Goal: Task Accomplishment & Management: Use online tool/utility

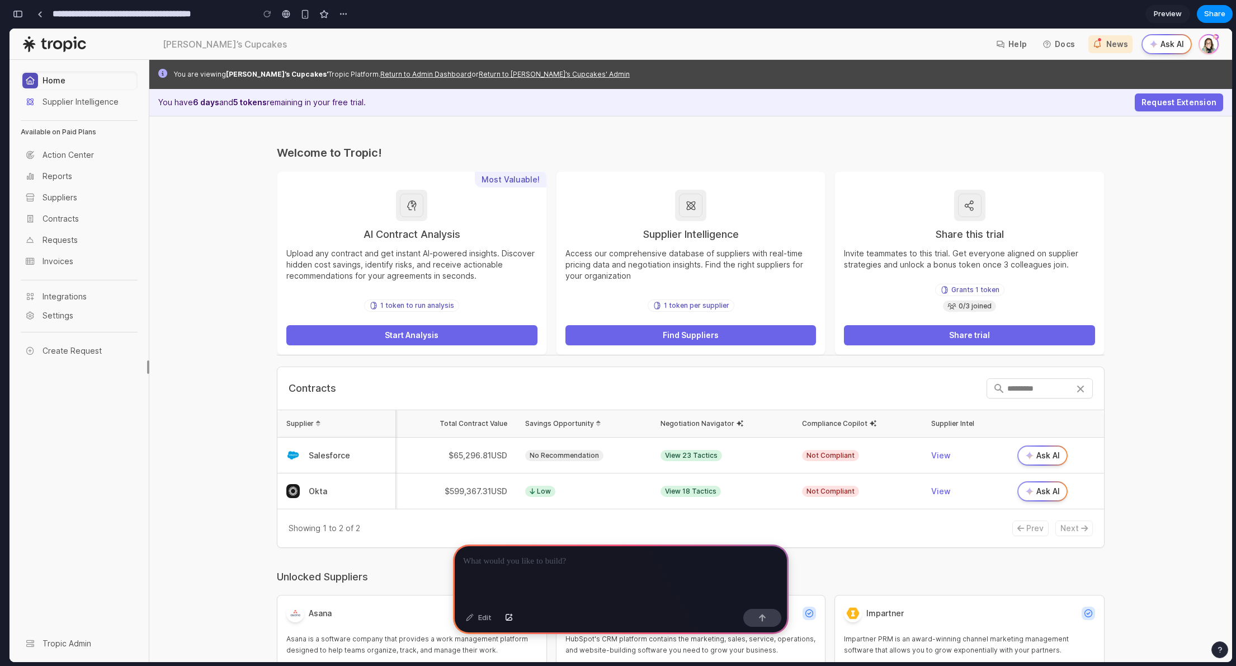
click at [330, 454] on span "Salesforce" at bounding box center [343, 455] width 87 height 11
click at [559, 458] on span "No Recommendation" at bounding box center [564, 455] width 78 height 11
click at [529, 496] on span "Low" at bounding box center [540, 491] width 30 height 11
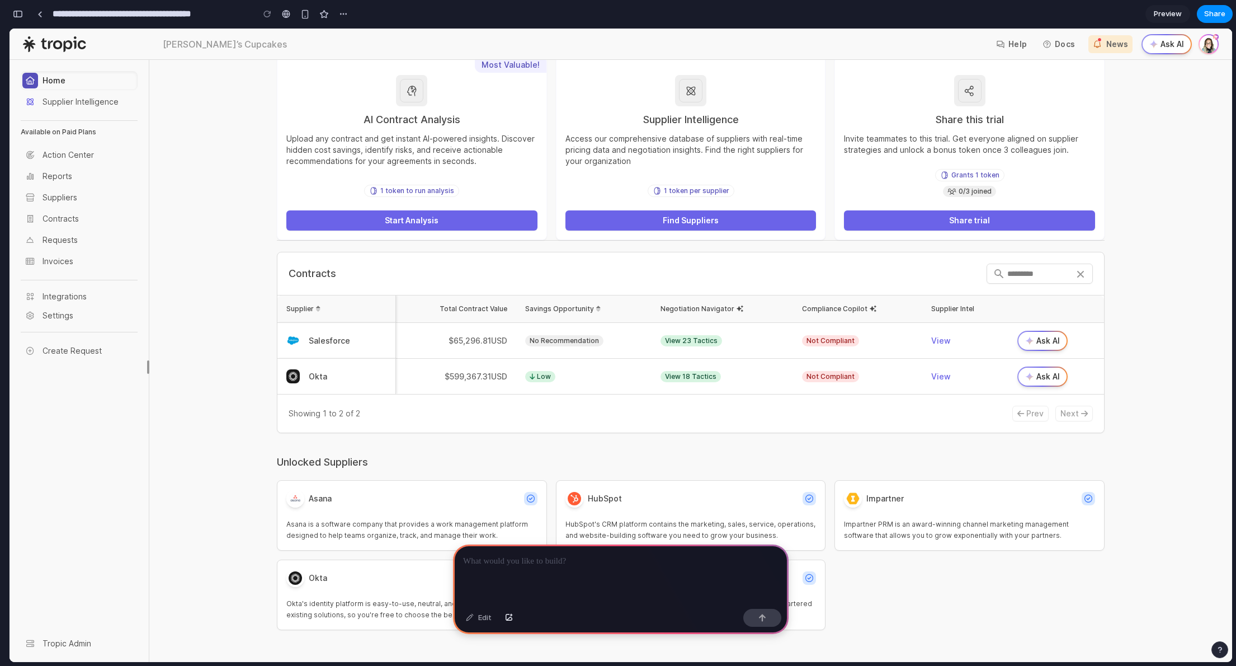
scroll to position [126, 0]
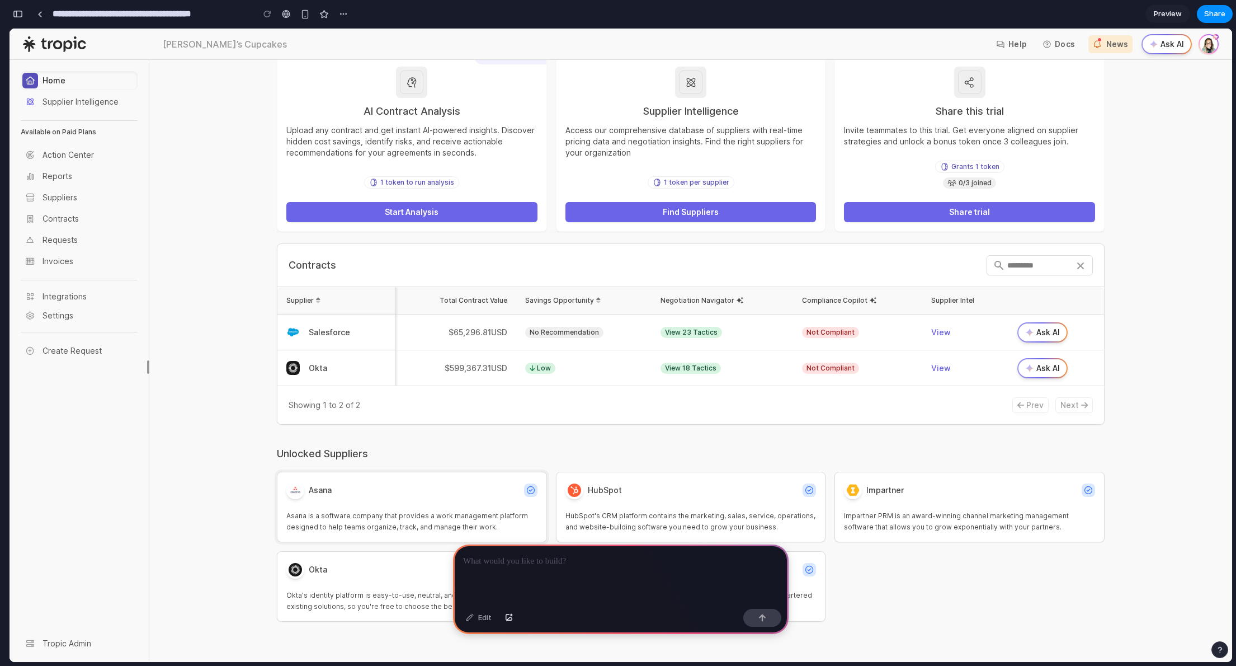
click at [357, 515] on span "Asana is a software company that provides a work management platform designed t…" at bounding box center [411, 521] width 251 height 22
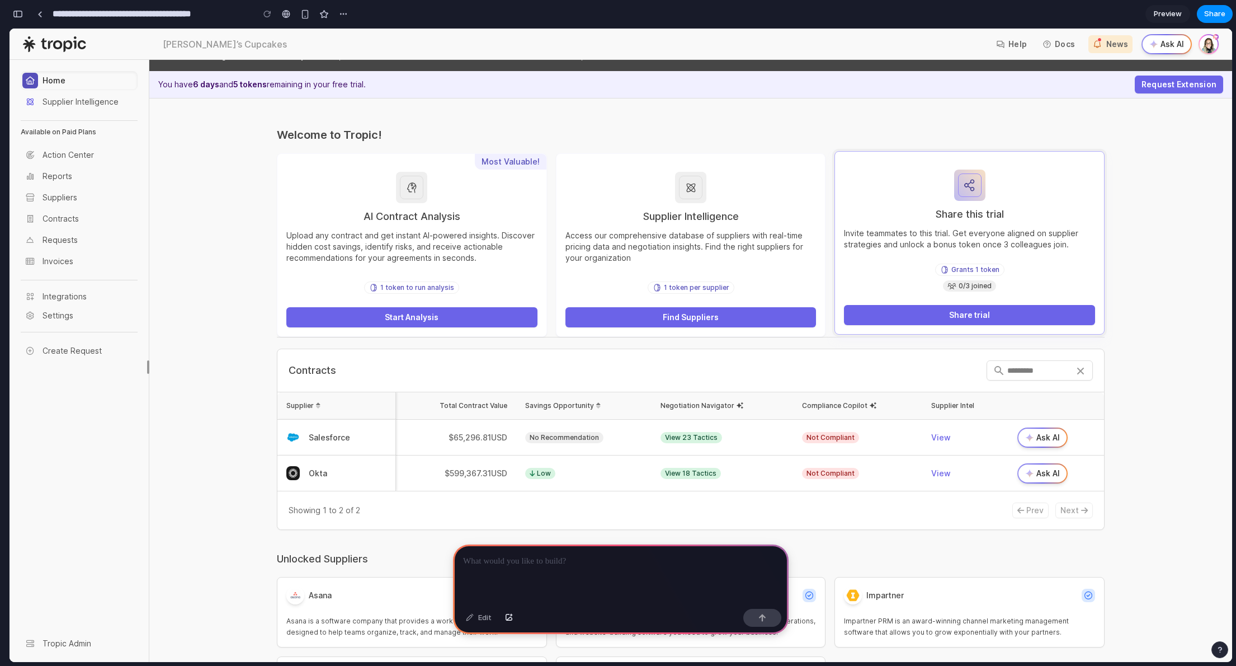
scroll to position [0, 0]
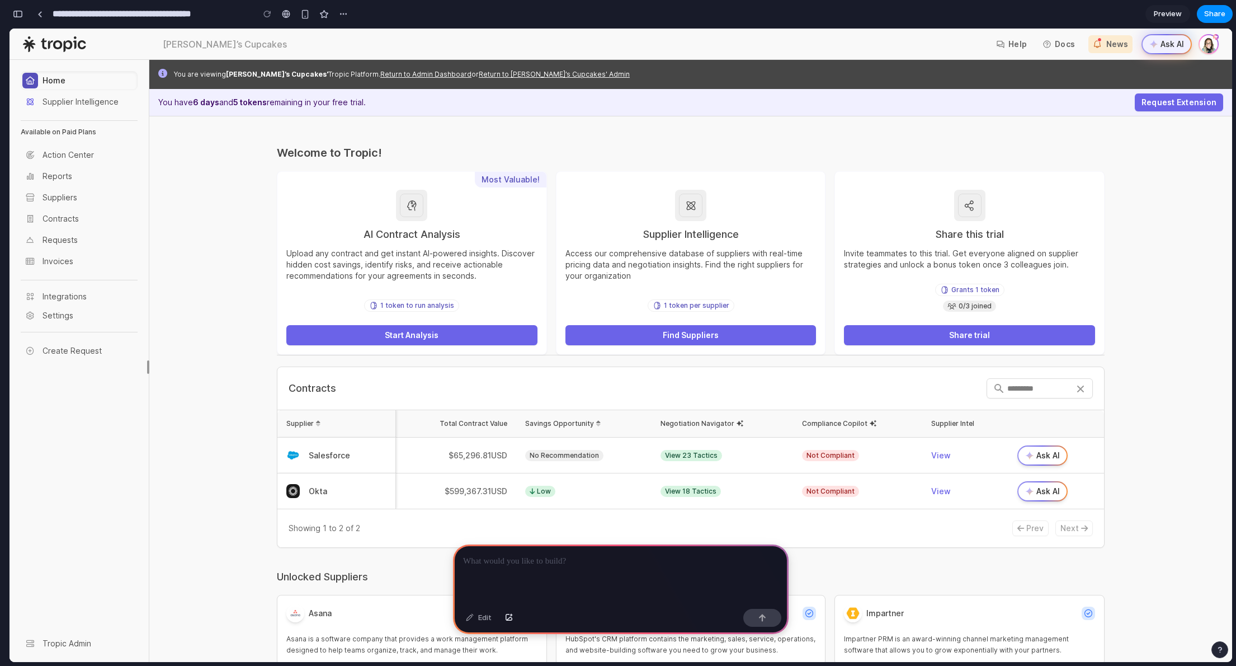
click at [1165, 41] on span "Ask AI" at bounding box center [1172, 44] width 23 height 11
click at [573, 579] on div at bounding box center [621, 574] width 336 height 60
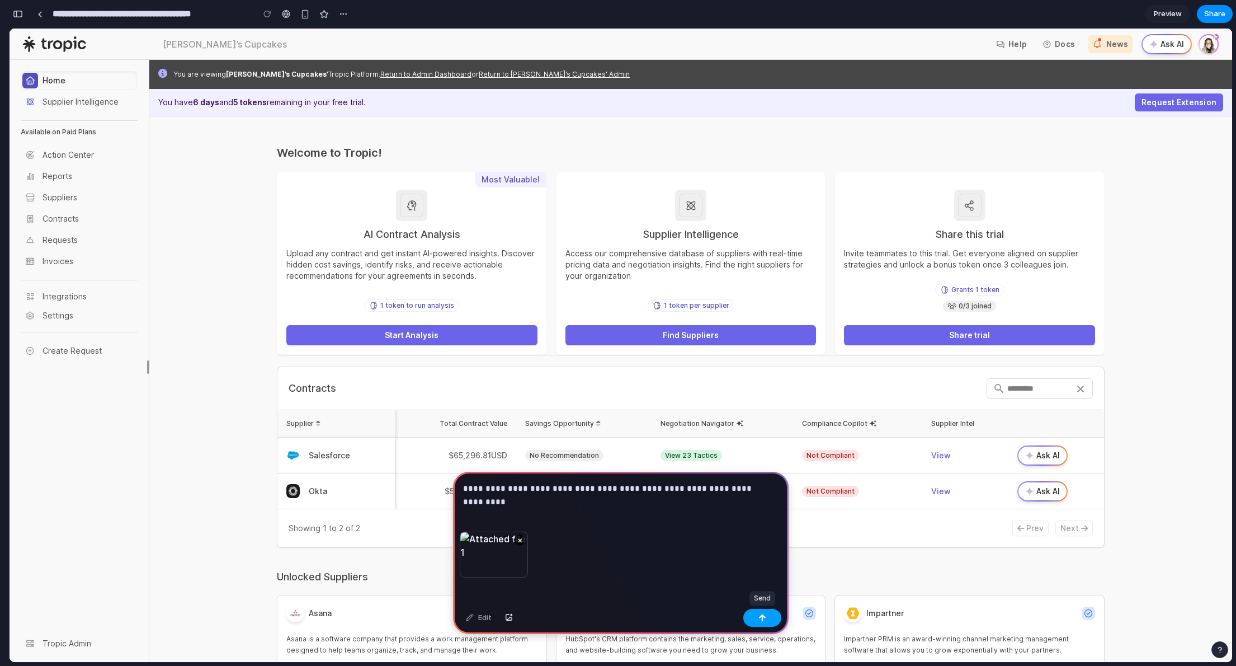
click at [760, 614] on div "button" at bounding box center [763, 618] width 8 height 8
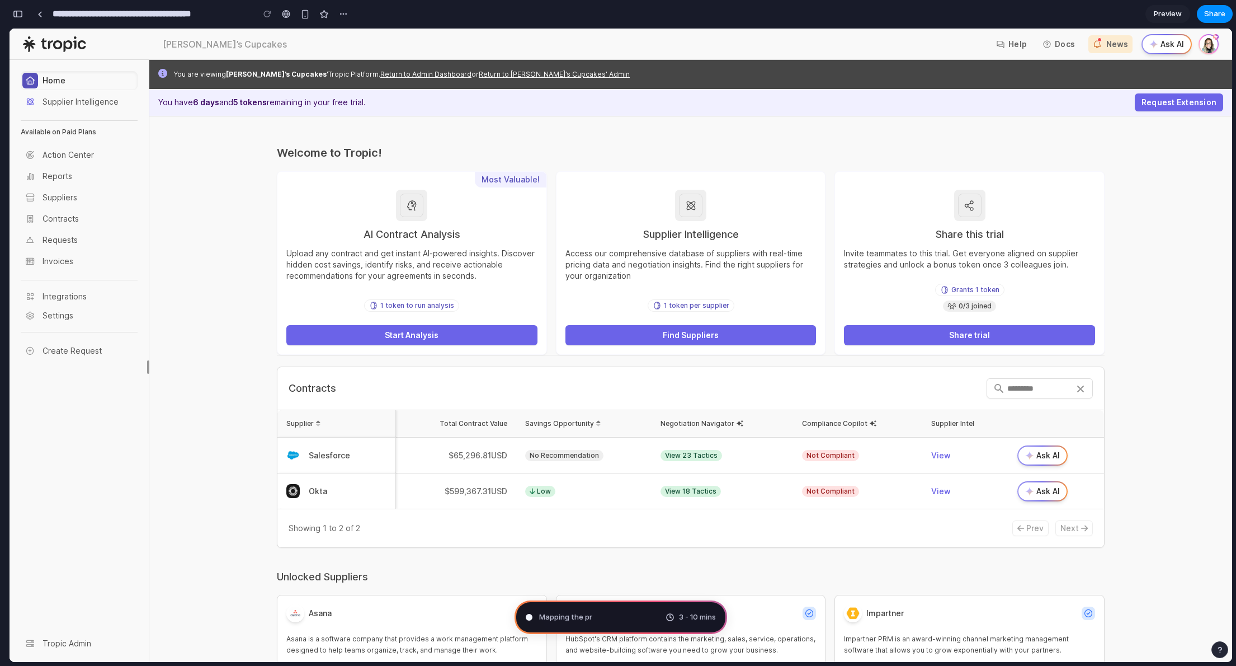
type input "**********"
click at [46, 12] on link at bounding box center [39, 14] width 17 height 17
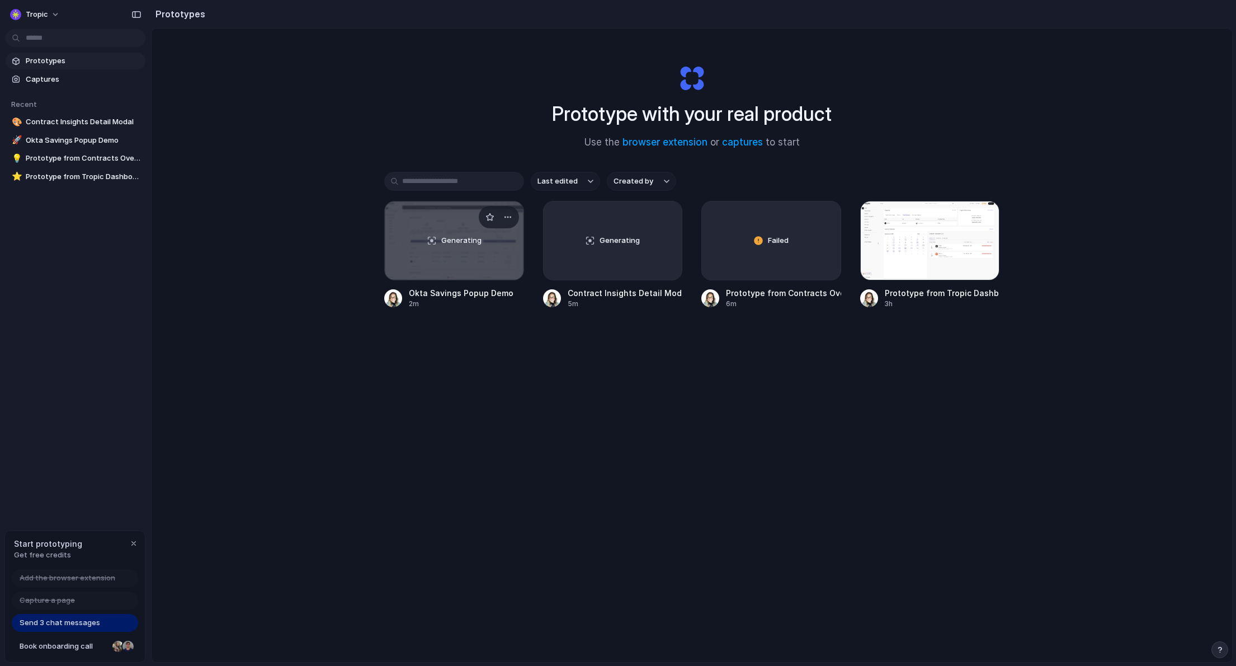
click at [460, 264] on div "Generating" at bounding box center [454, 240] width 139 height 78
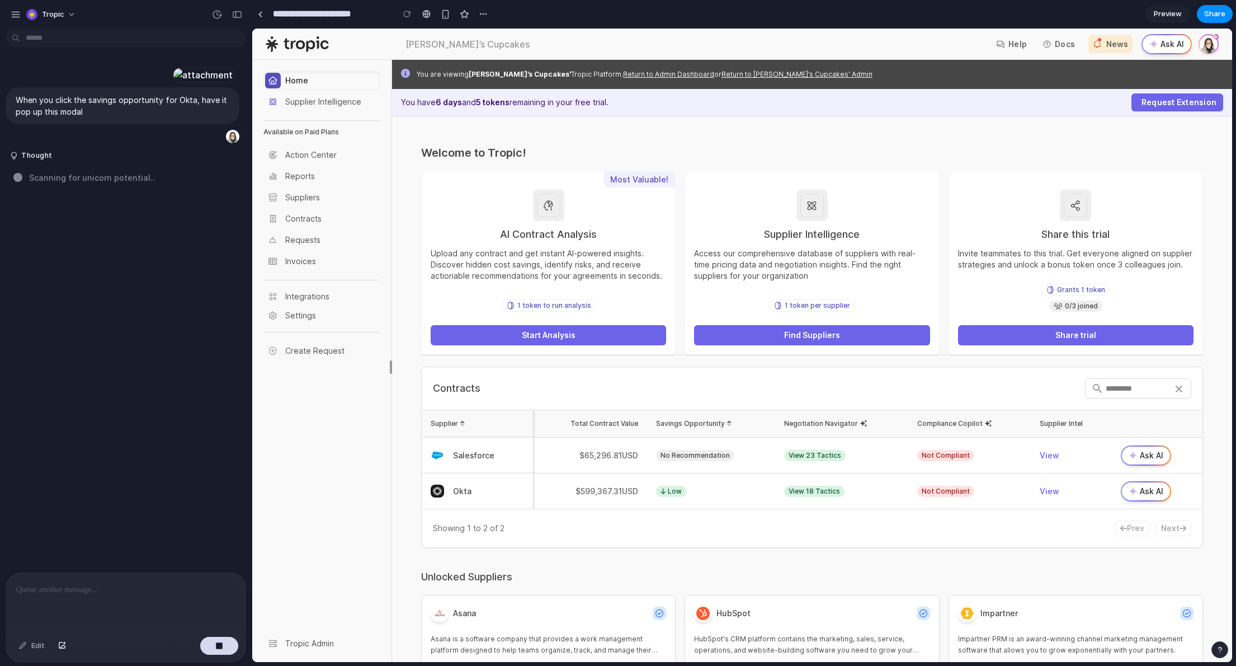
click at [669, 493] on span "Low" at bounding box center [671, 491] width 30 height 11
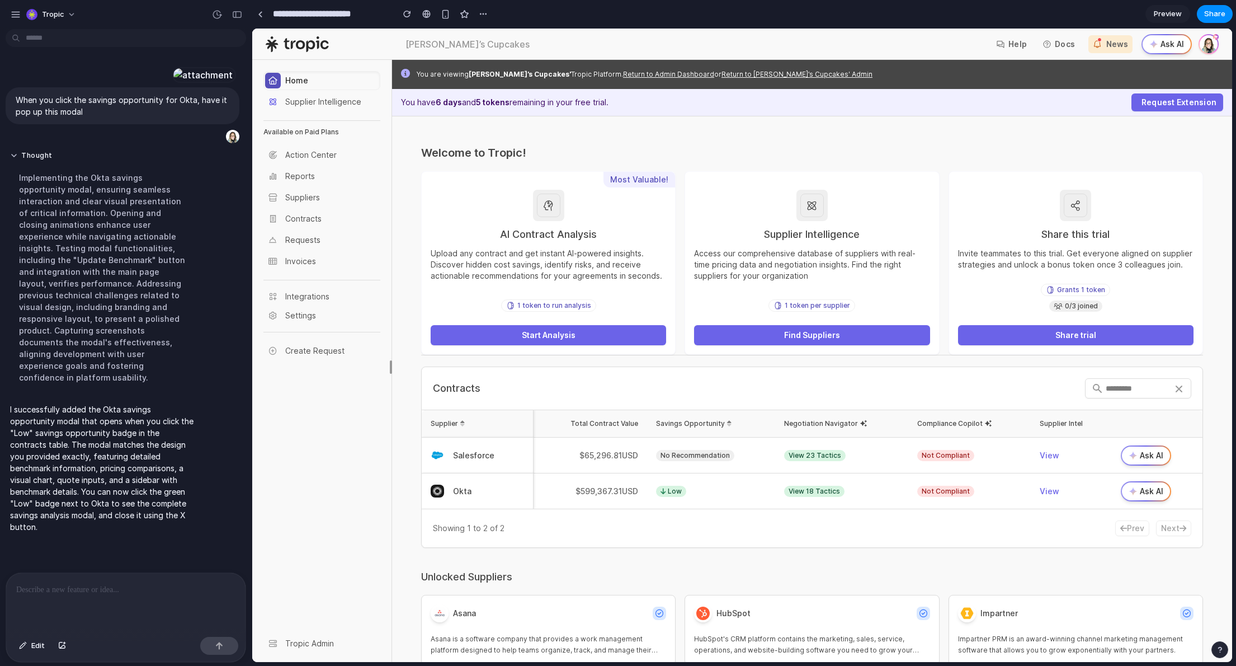
scroll to position [54, 0]
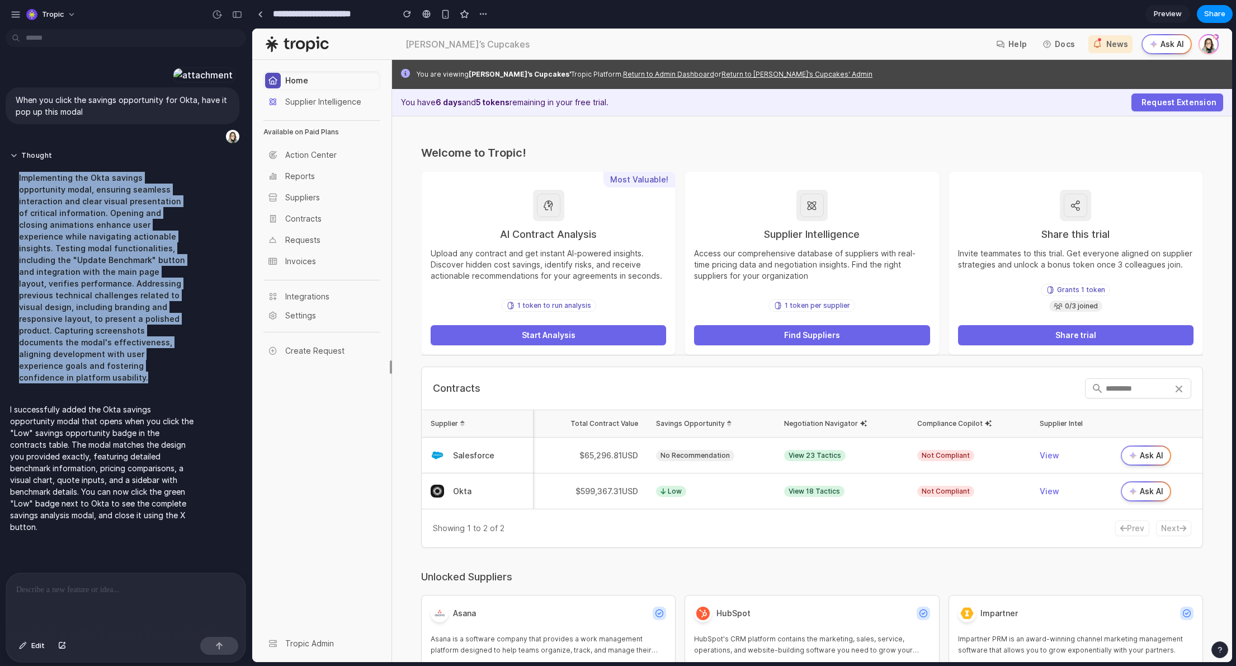
drag, startPoint x: 56, startPoint y: 414, endPoint x: 17, endPoint y: 227, distance: 191.4
click at [17, 227] on div "Implementing the Okta savings opportunity modal, ensuring seamless interaction …" at bounding box center [103, 277] width 187 height 225
click at [20, 224] on div "Implementing the Okta savings opportunity modal, ensuring seamless interaction …" at bounding box center [103, 277] width 187 height 225
drag, startPoint x: 17, startPoint y: 225, endPoint x: 124, endPoint y: 413, distance: 216.0
click at [124, 390] on div "Implementing the Okta savings opportunity modal, ensuring seamless interaction …" at bounding box center [103, 277] width 187 height 225
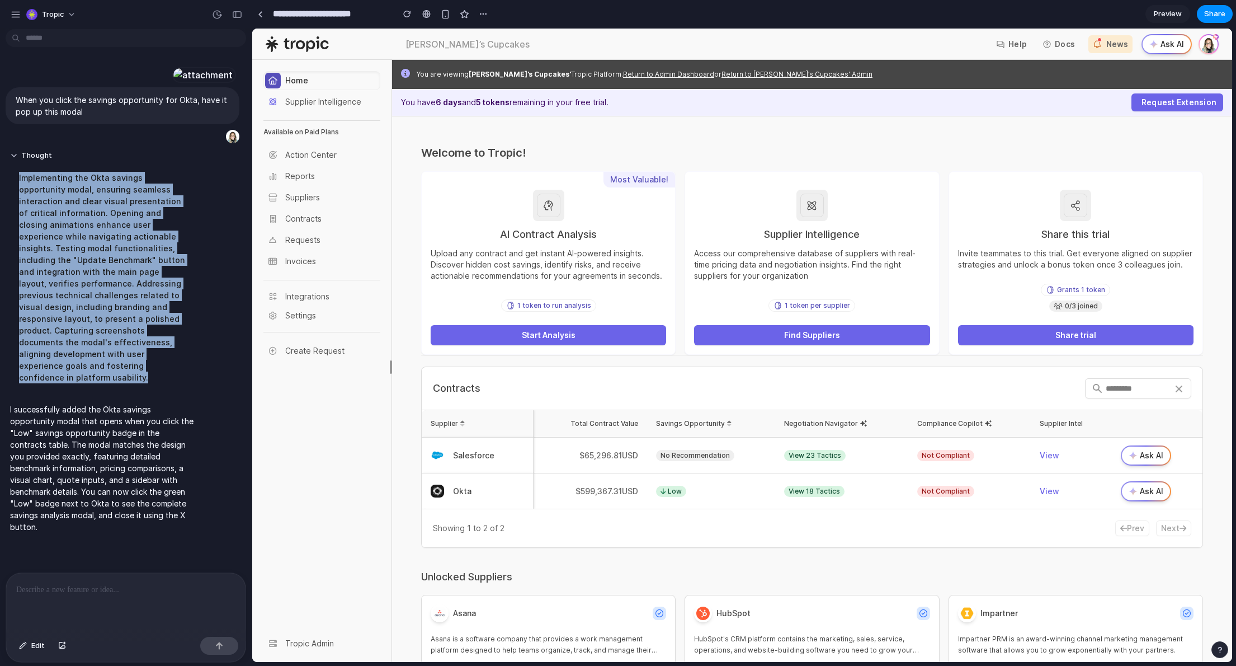
click at [107, 397] on div "Thought Implementing the Okta savings opportunity modal, ensuring seamless inte…" at bounding box center [104, 270] width 196 height 252
drag, startPoint x: 52, startPoint y: 413, endPoint x: 8, endPoint y: 219, distance: 199.5
click at [8, 219] on div "Thought Implementing the Okta savings opportunity modal, ensuring seamless inte…" at bounding box center [104, 270] width 196 height 252
click at [12, 222] on div "Implementing the Okta savings opportunity modal, ensuring seamless interaction …" at bounding box center [103, 277] width 187 height 225
drag, startPoint x: 13, startPoint y: 222, endPoint x: 69, endPoint y: 427, distance: 212.7
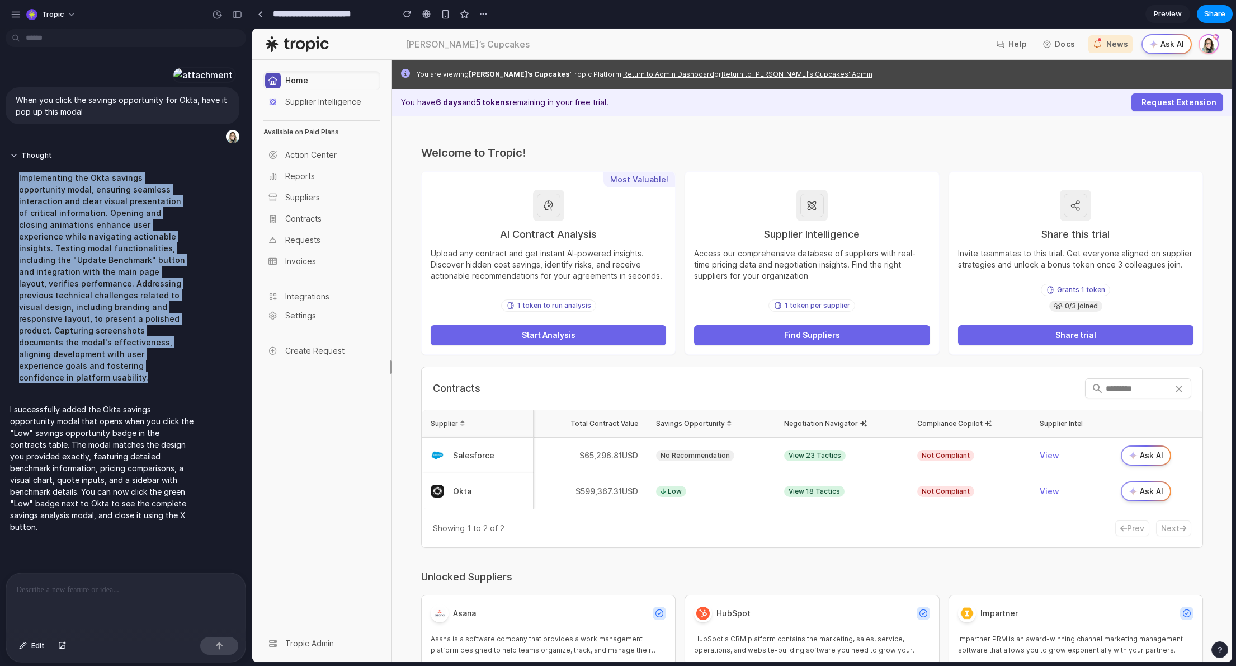
click at [69, 397] on div "Thought Implementing the Okta savings opportunity modal, ensuring seamless inte…" at bounding box center [104, 270] width 196 height 252
click at [58, 390] on div "Implementing the Okta savings opportunity modal, ensuring seamless interaction …" at bounding box center [103, 277] width 187 height 225
drag, startPoint x: 58, startPoint y: 416, endPoint x: 20, endPoint y: 222, distance: 197.4
click at [20, 222] on div "Implementing the Okta savings opportunity modal, ensuring seamless interaction …" at bounding box center [103, 277] width 187 height 225
click at [38, 244] on div "Implementing the Okta savings opportunity modal, ensuring seamless interaction …" at bounding box center [103, 277] width 187 height 225
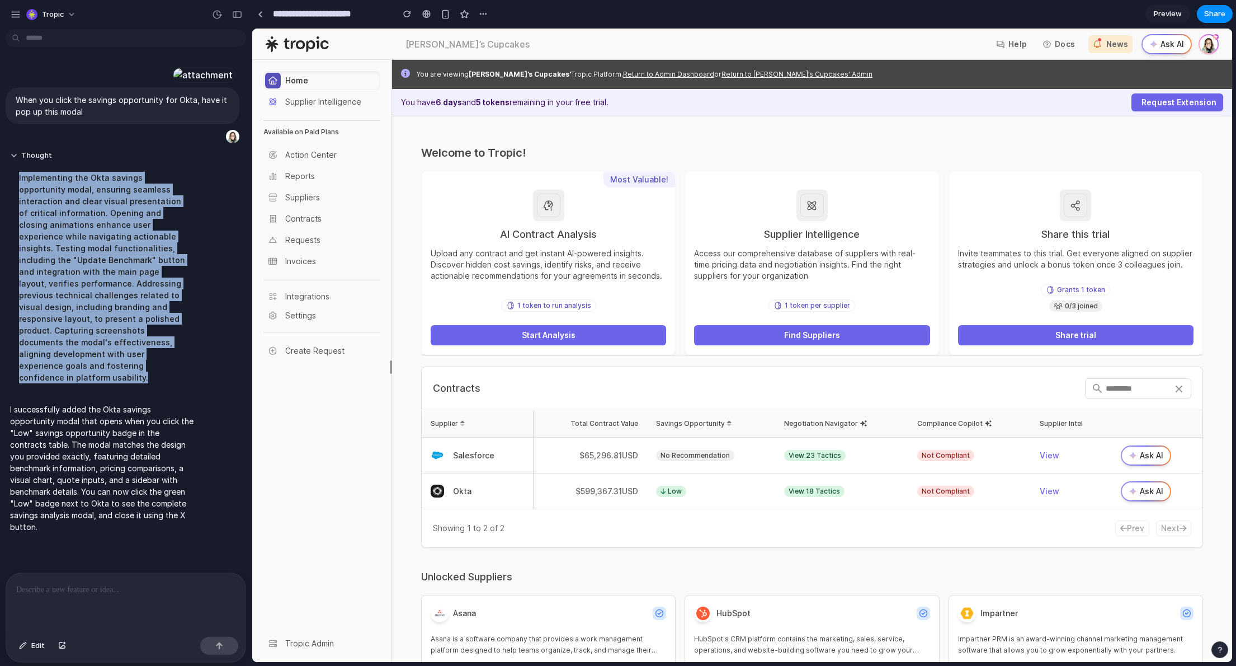
drag, startPoint x: 16, startPoint y: 225, endPoint x: 82, endPoint y: 415, distance: 201.2
click at [82, 390] on div "Implementing the Okta savings opportunity modal, ensuring seamless interaction …" at bounding box center [103, 277] width 187 height 225
click at [86, 390] on div "Implementing the Okta savings opportunity modal, ensuring seamless interaction …" at bounding box center [103, 277] width 187 height 225
drag, startPoint x: 63, startPoint y: 417, endPoint x: 16, endPoint y: 228, distance: 194.9
click at [16, 228] on div "Implementing the Okta savings opportunity modal, ensuring seamless interaction …" at bounding box center [103, 277] width 187 height 225
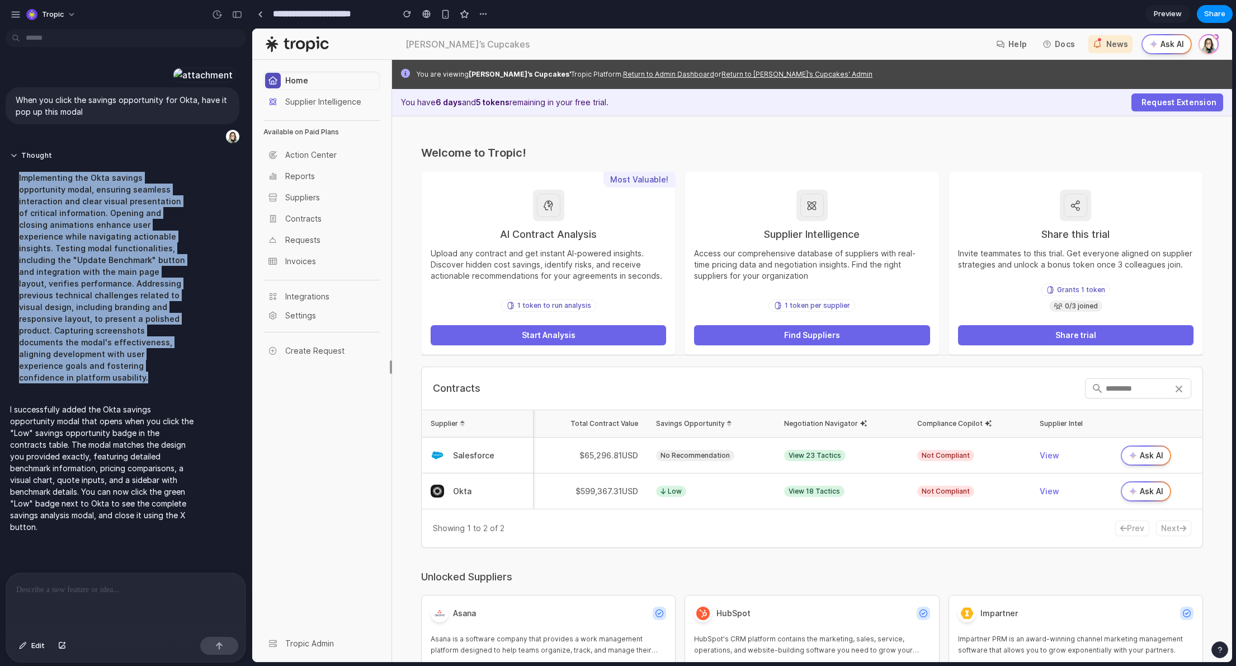
click at [19, 227] on div "Implementing the Okta savings opportunity modal, ensuring seamless interaction …" at bounding box center [103, 277] width 187 height 225
drag, startPoint x: 18, startPoint y: 226, endPoint x: 103, endPoint y: 412, distance: 204.1
click at [103, 390] on div "Implementing the Okta savings opportunity modal, ensuring seamless interaction …" at bounding box center [103, 277] width 187 height 225
click at [101, 390] on div "Implementing the Okta savings opportunity modal, ensuring seamless interaction …" at bounding box center [103, 277] width 187 height 225
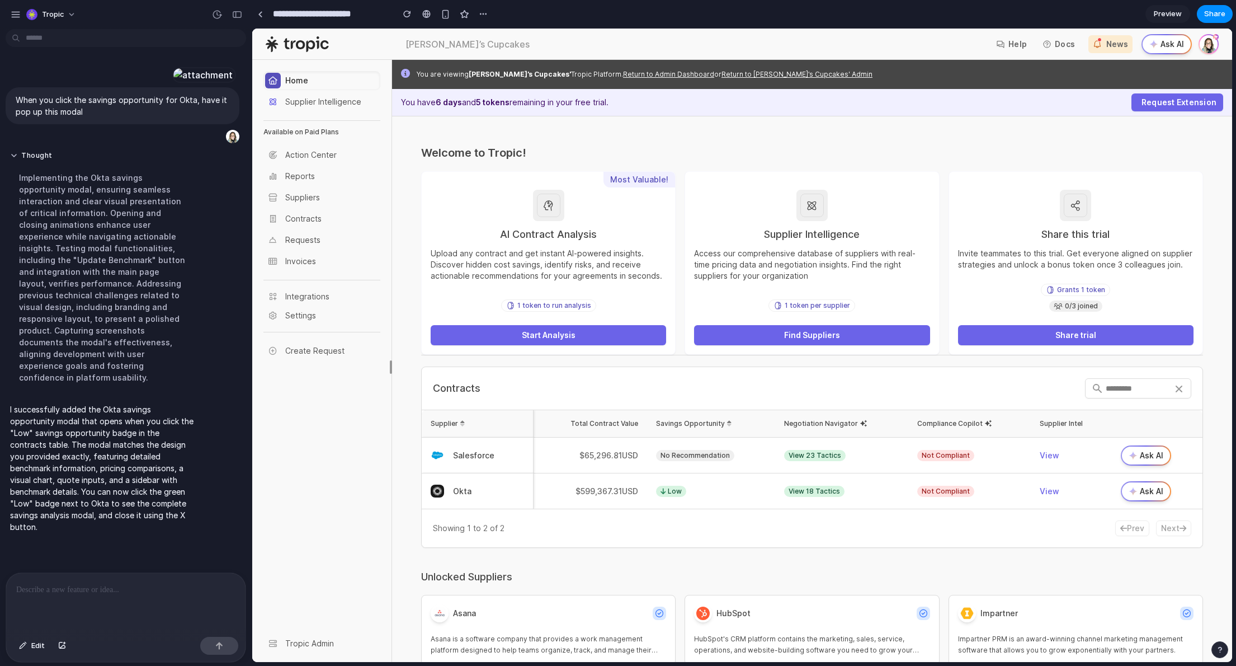
click at [665, 491] on span "Low" at bounding box center [671, 491] width 30 height 11
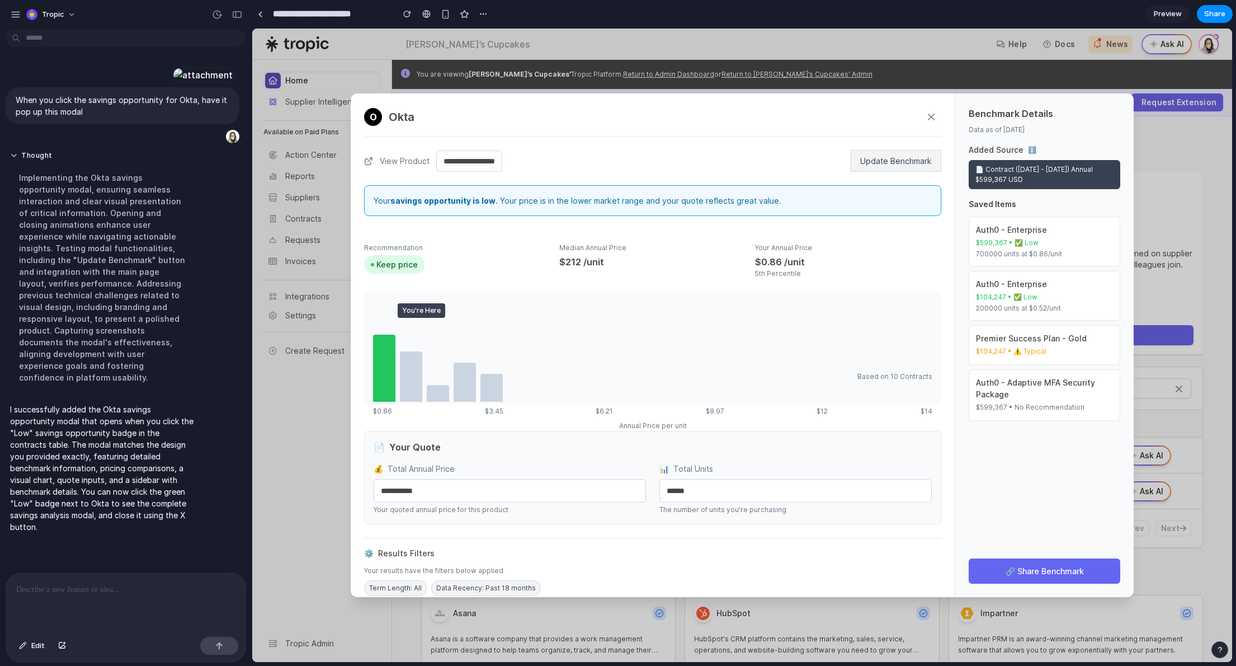
click at [1066, 565] on button "🔗 Share Benchmark" at bounding box center [1045, 570] width 152 height 25
click at [1008, 395] on div "Auth0 - Adaptive MFA Security Package" at bounding box center [1044, 388] width 137 height 23
click at [93, 584] on p at bounding box center [125, 589] width 219 height 13
click at [120, 594] on div at bounding box center [125, 602] width 239 height 59
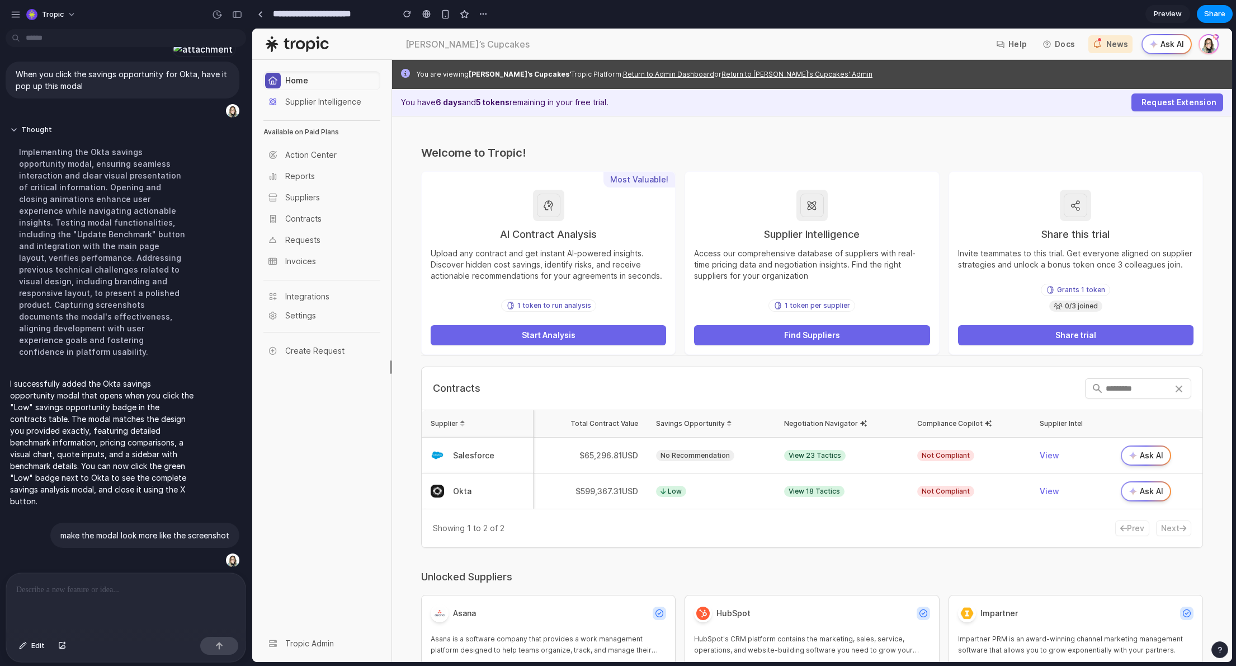
scroll to position [0, 0]
click at [670, 493] on span "Low" at bounding box center [671, 491] width 30 height 11
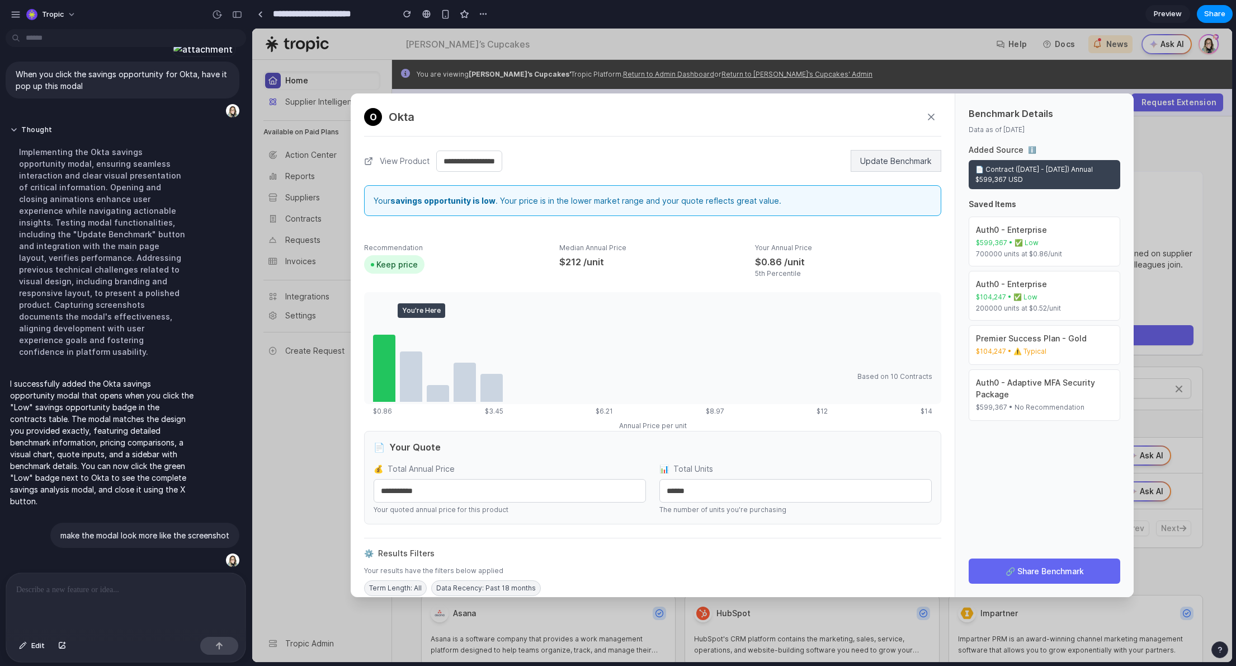
scroll to position [108, 0]
click at [468, 162] on select "**********" at bounding box center [469, 161] width 66 height 21
click at [502, 163] on select "**********" at bounding box center [469, 161] width 66 height 21
drag, startPoint x: 913, startPoint y: 164, endPoint x: 905, endPoint y: 165, distance: 7.9
click at [905, 165] on button "Update Benchmark" at bounding box center [896, 161] width 91 height 22
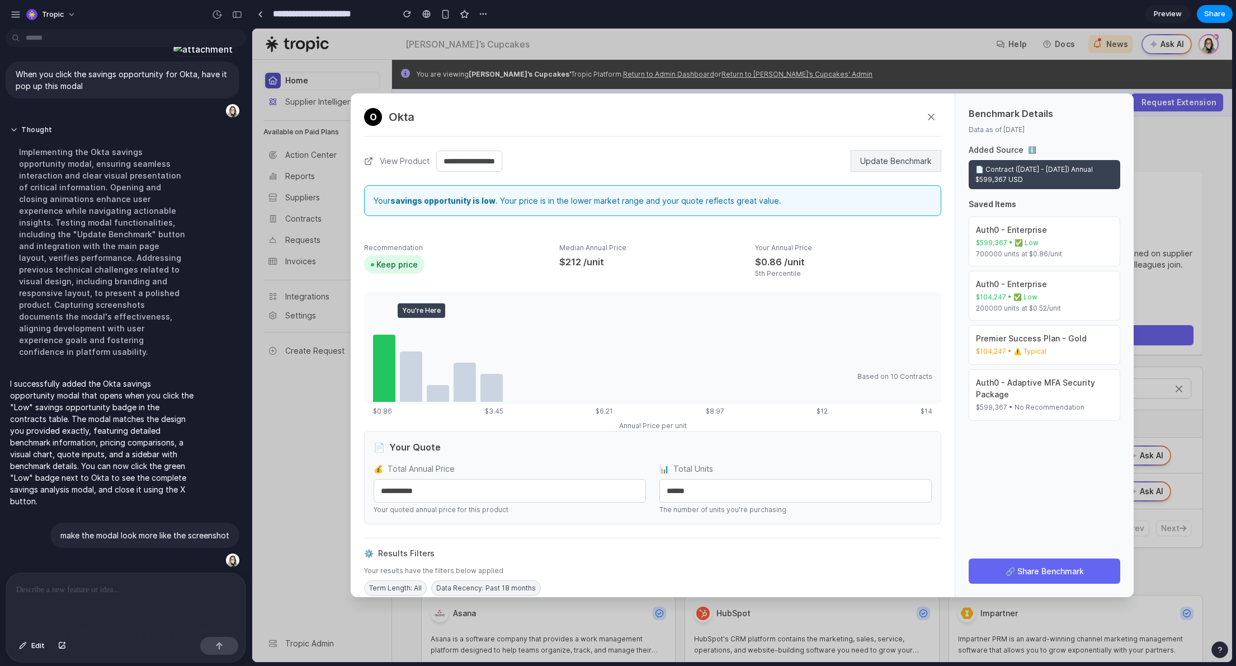
click at [906, 163] on button "Update Benchmark" at bounding box center [896, 161] width 91 height 22
click at [528, 534] on div "**********" at bounding box center [653, 345] width 604 height 504
click at [494, 589] on span "Data Recency: Past 18 months" at bounding box center [486, 588] width 110 height 16
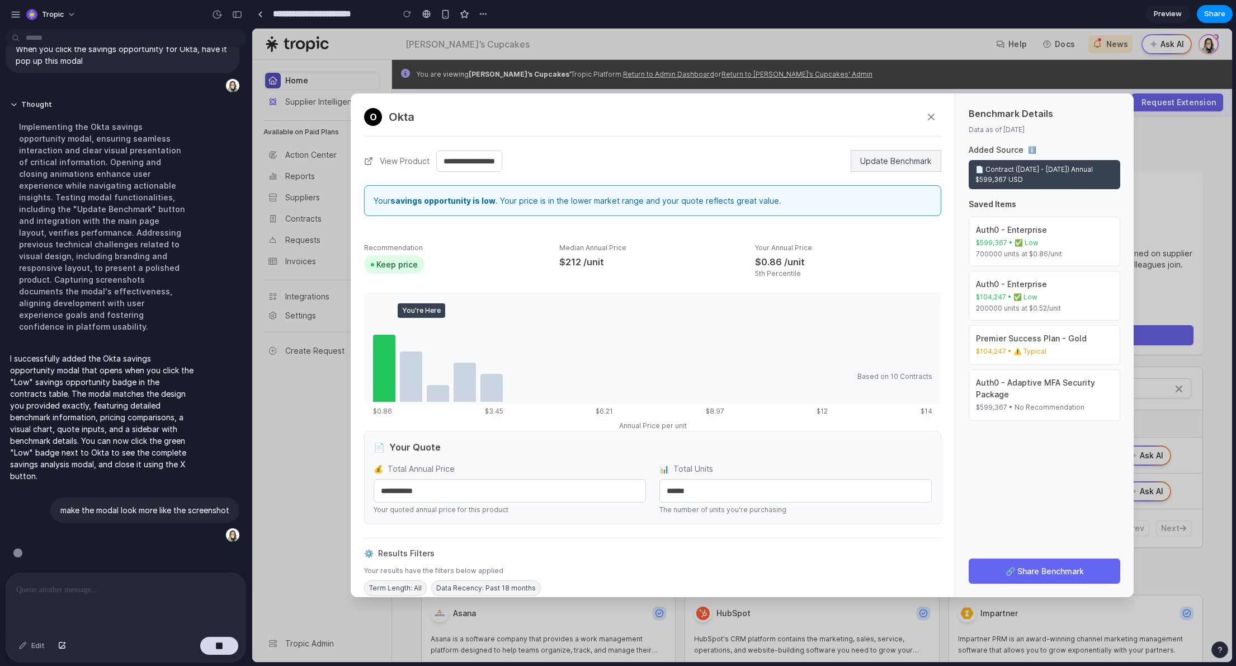
scroll to position [133, 0]
click at [933, 116] on icon at bounding box center [931, 116] width 11 height 11
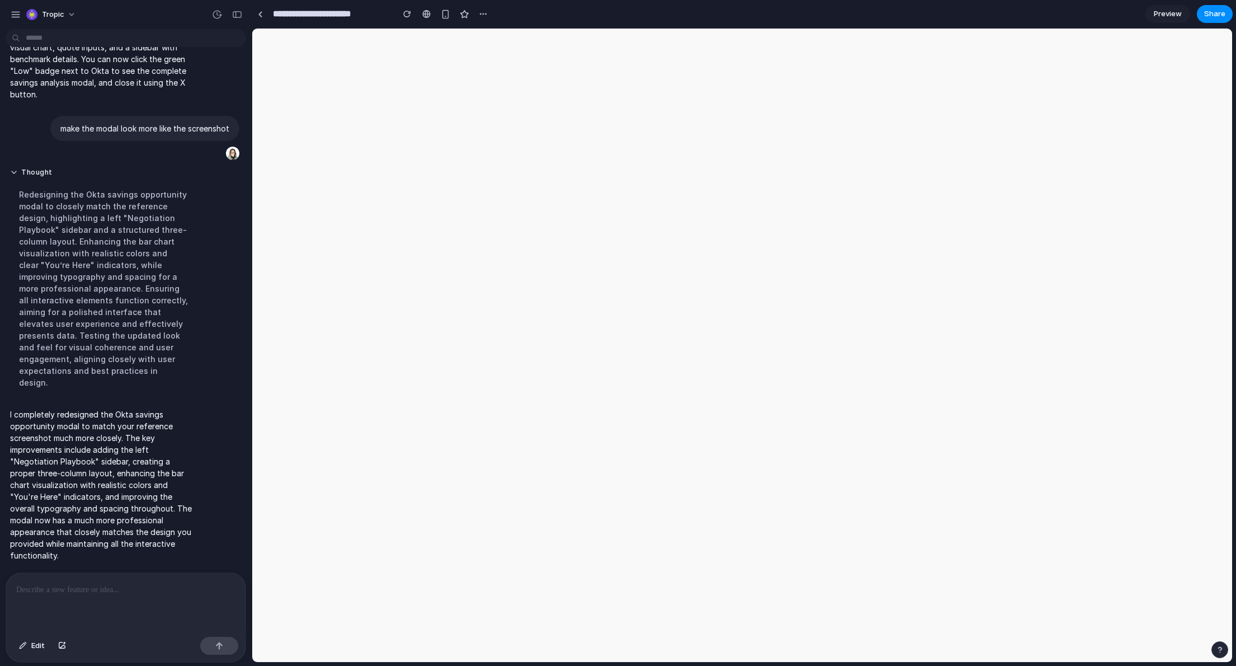
scroll to position [0, 0]
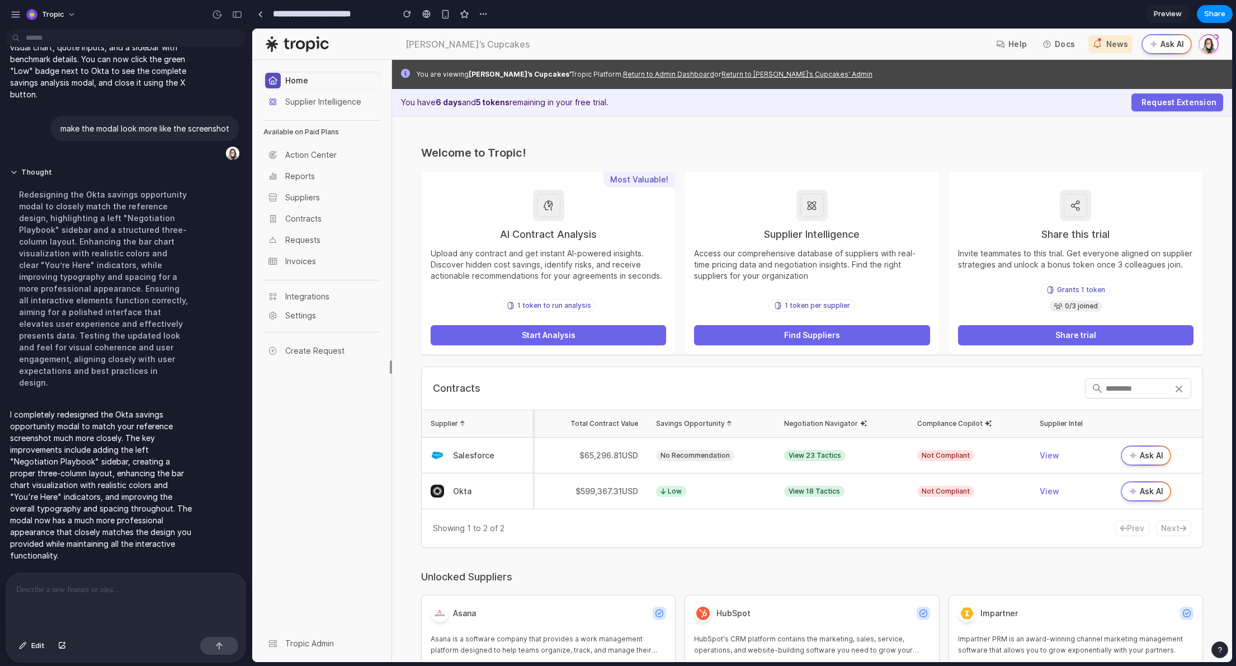
click at [670, 488] on span "Low" at bounding box center [671, 491] width 30 height 11
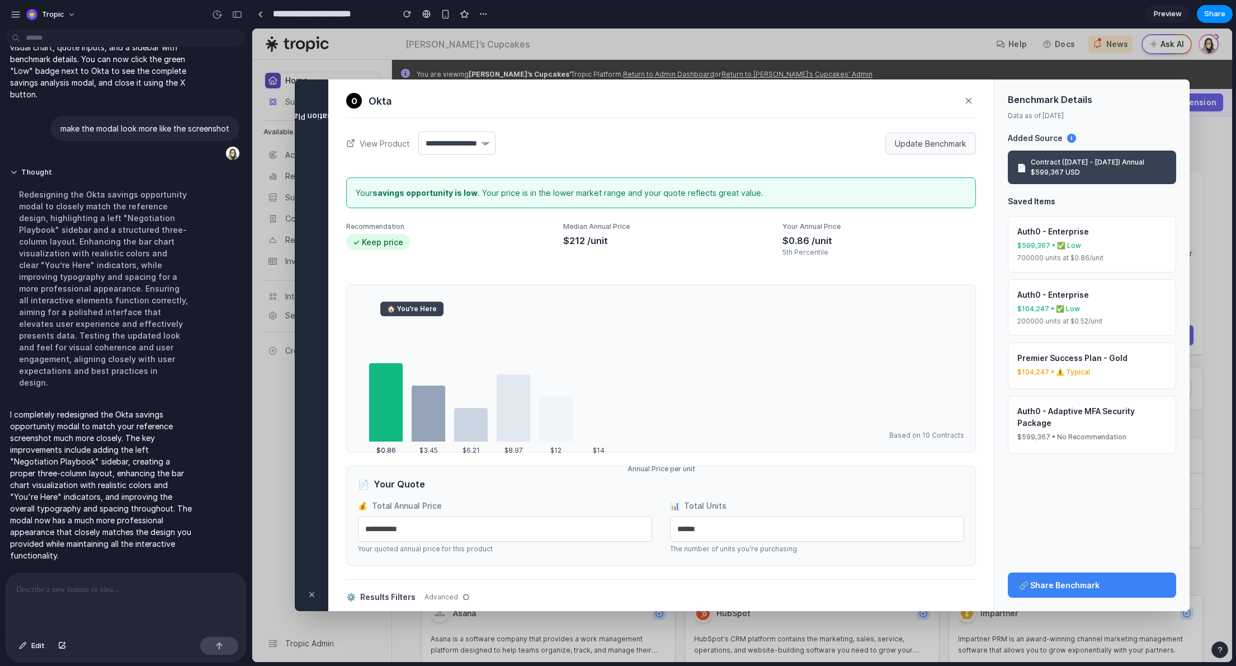
click at [311, 115] on div "Negotiation Playbook" at bounding box center [312, 117] width 84 height 12
click at [758, 135] on div "**********" at bounding box center [661, 147] width 630 height 32
click at [714, 526] on input "******" at bounding box center [817, 529] width 294 height 26
click at [1096, 507] on div "Benchmark Details Data as of Sep 3, 2025 Added Source ℹ 📄 Contract (Jul 25 - Ju…" at bounding box center [1092, 345] width 196 height 532
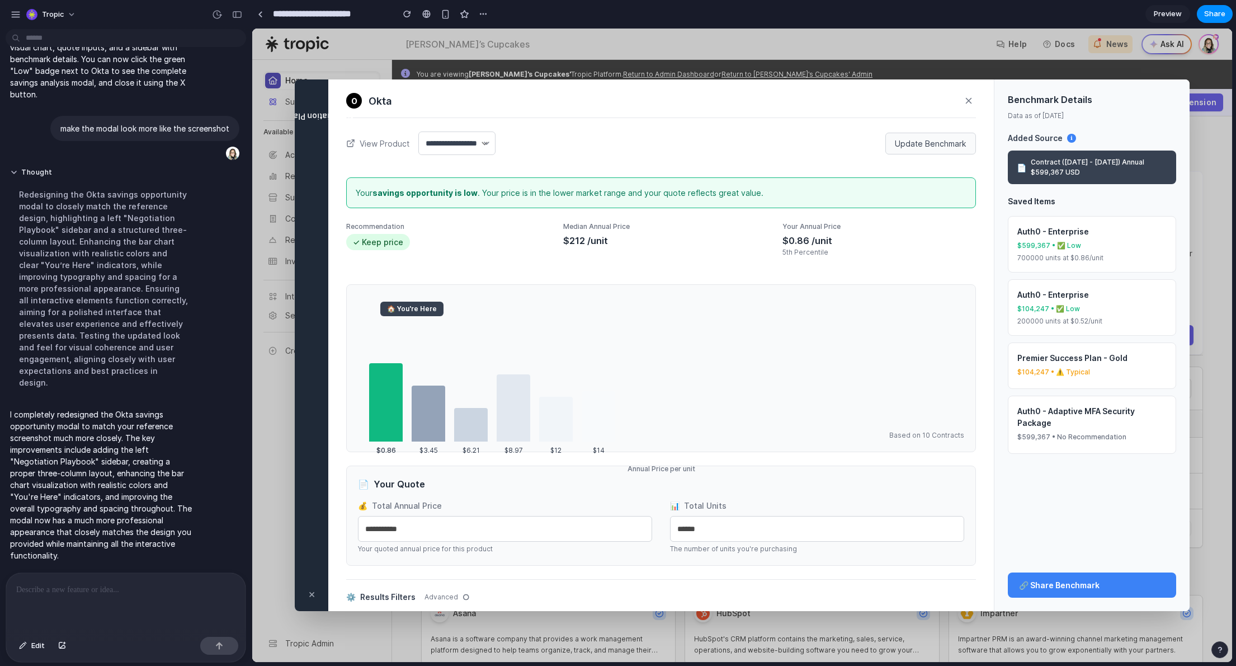
click at [180, 601] on div at bounding box center [125, 602] width 239 height 59
click at [964, 101] on icon at bounding box center [969, 101] width 10 height 10
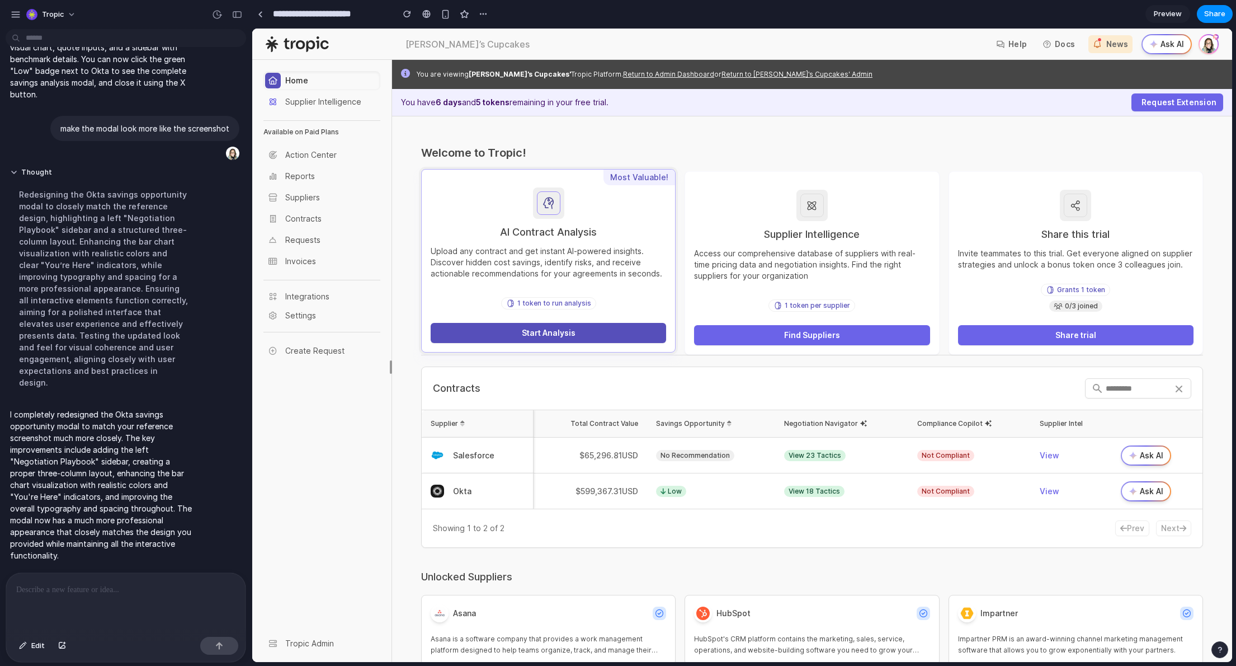
click at [545, 333] on span "Start Analysis" at bounding box center [549, 333] width 54 height 10
click at [668, 490] on span "Low" at bounding box center [671, 491] width 30 height 11
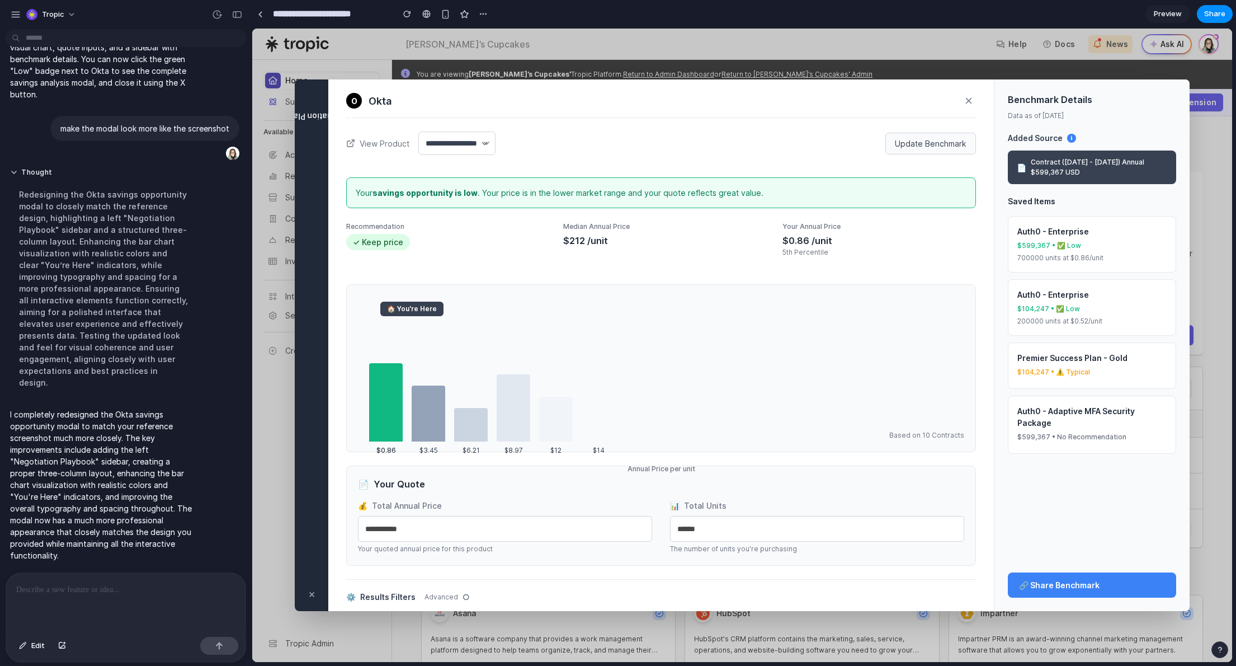
click at [159, 589] on p at bounding box center [123, 589] width 215 height 13
click at [34, 646] on span "Edit" at bounding box center [37, 645] width 13 height 11
click at [319, 111] on div at bounding box center [742, 345] width 980 height 633
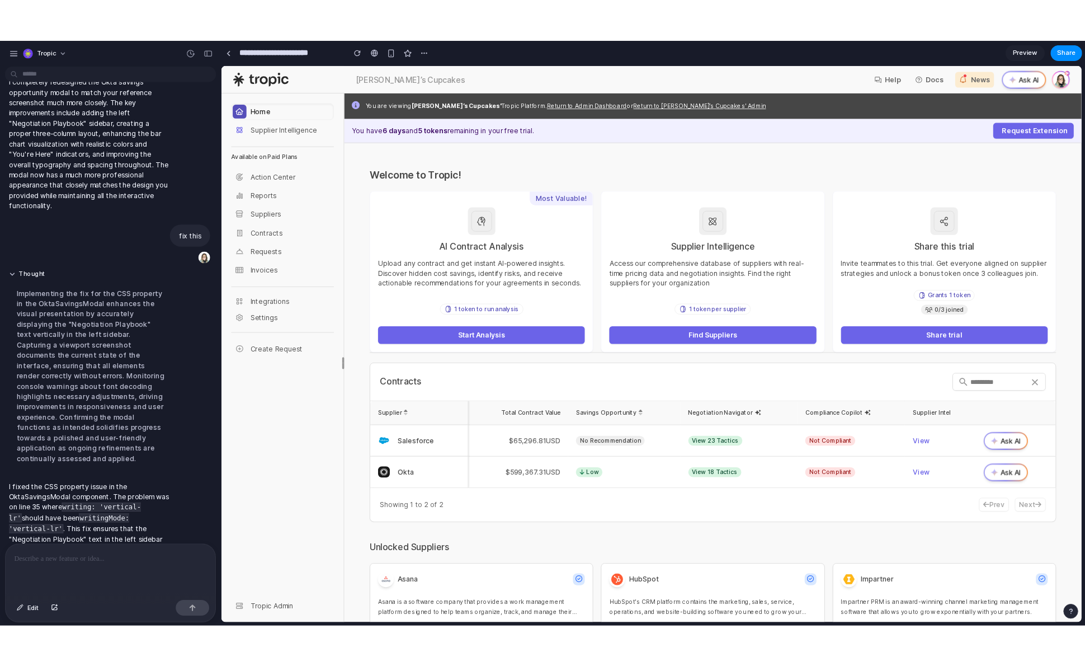
scroll to position [460, 0]
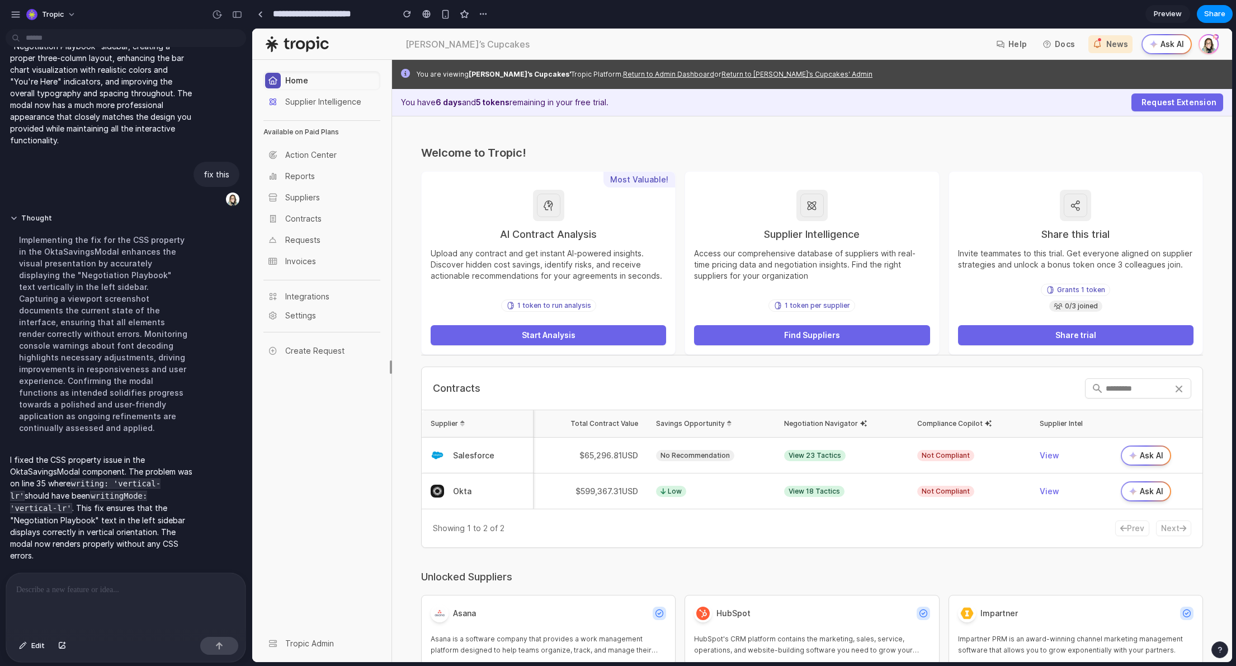
click at [675, 495] on span "Low" at bounding box center [671, 491] width 30 height 11
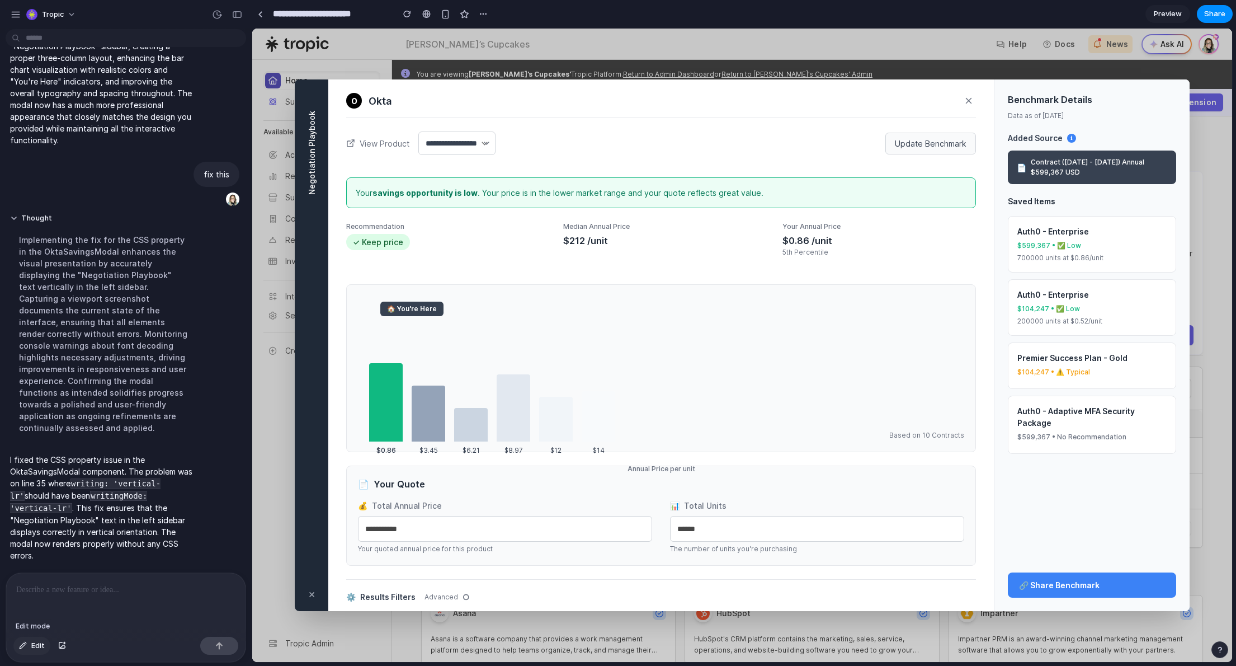
click at [40, 643] on span "Edit" at bounding box center [37, 645] width 13 height 11
click at [598, 449] on div at bounding box center [742, 345] width 980 height 633
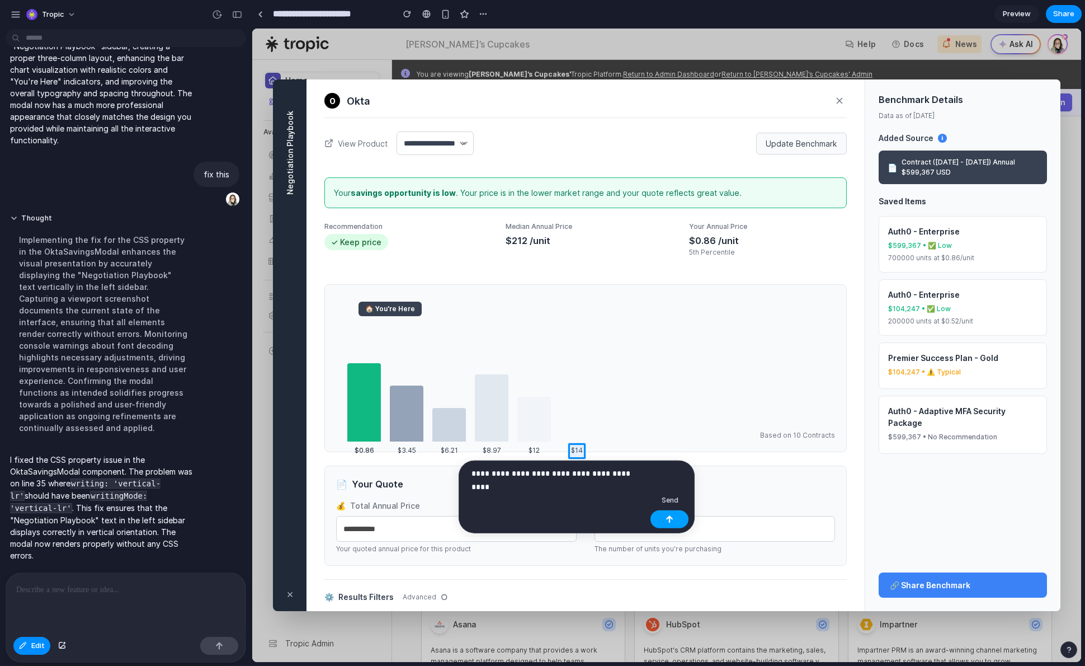
click at [660, 520] on button "button" at bounding box center [670, 519] width 38 height 18
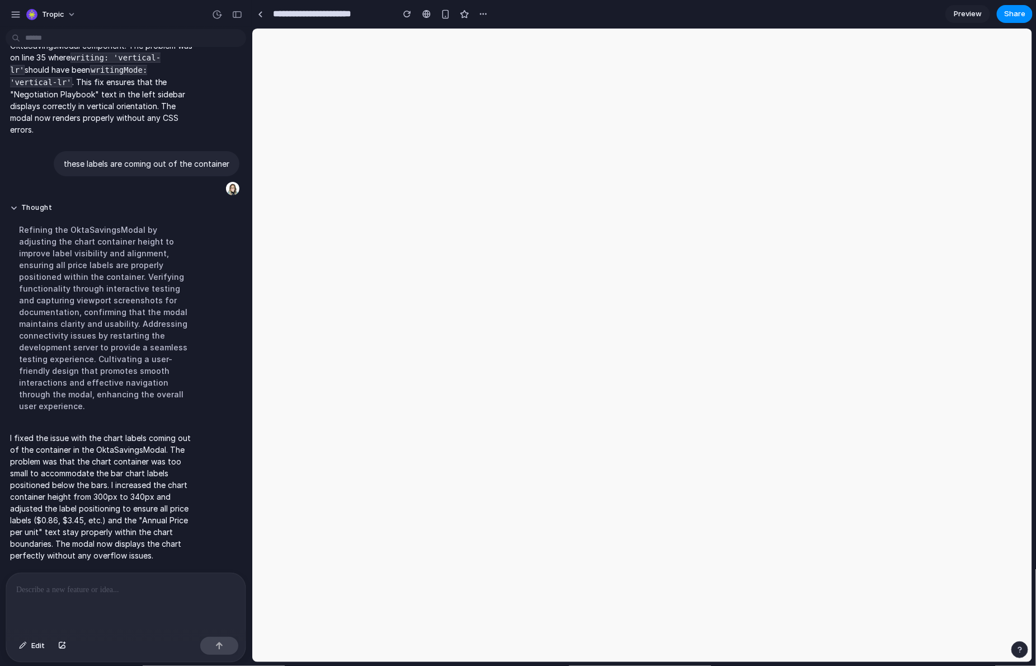
scroll to position [0, 0]
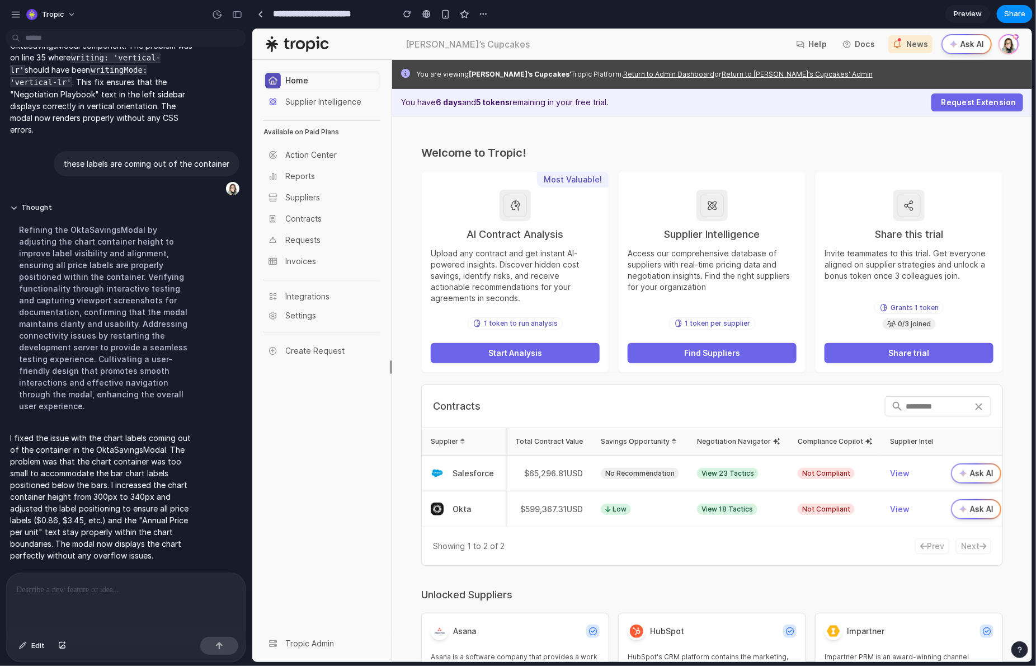
click at [619, 514] on span "Low" at bounding box center [615, 508] width 30 height 11
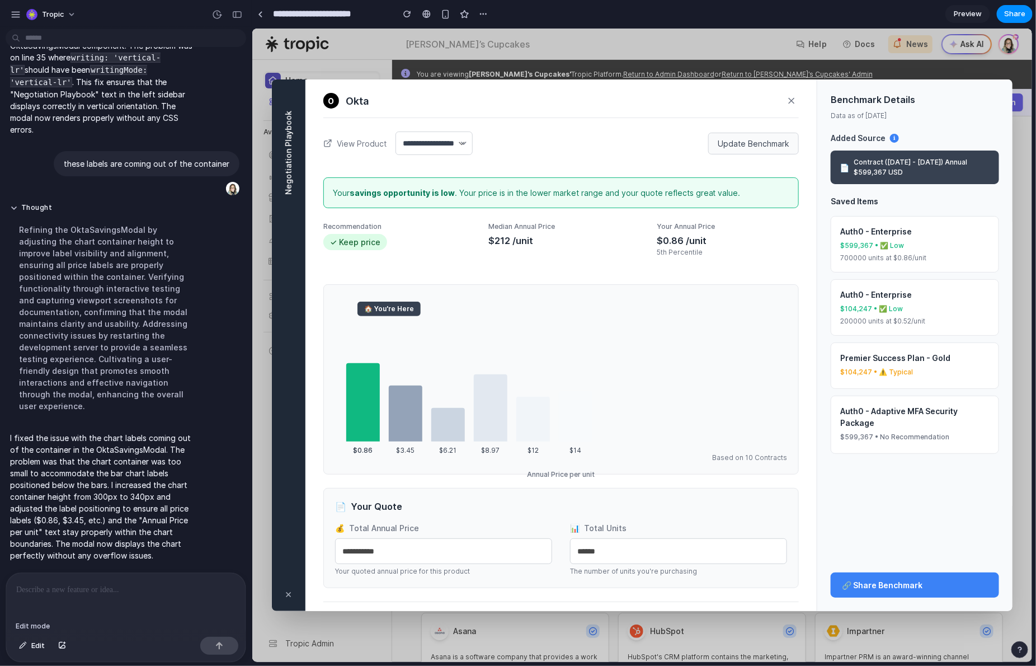
drag, startPoint x: 31, startPoint y: 642, endPoint x: 186, endPoint y: 641, distance: 155.0
click at [31, 642] on span "Edit" at bounding box center [37, 645] width 13 height 11
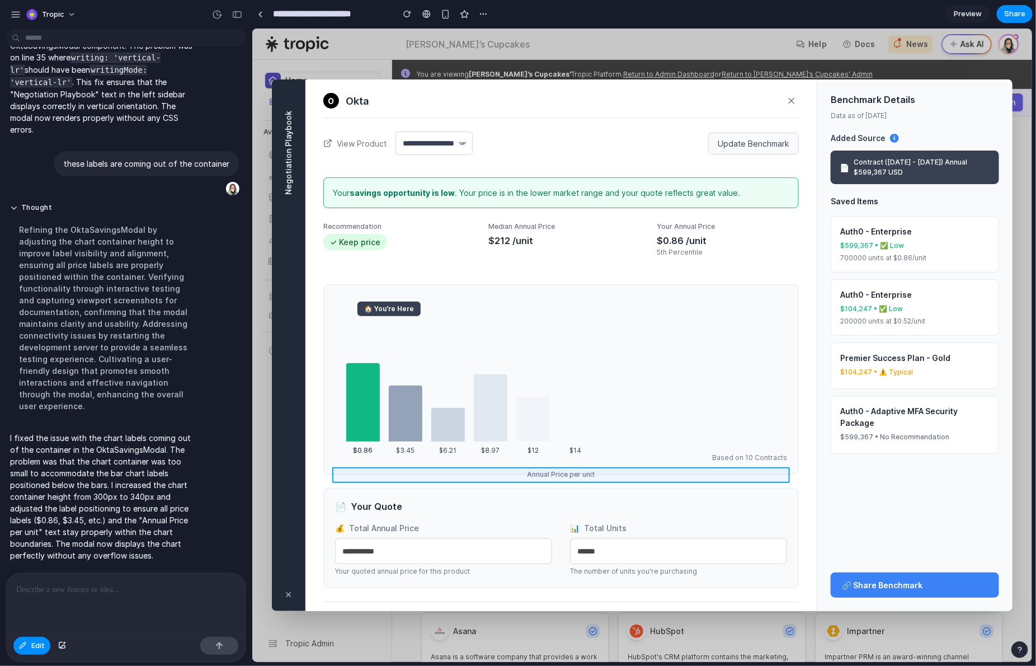
click at [587, 473] on div at bounding box center [642, 345] width 780 height 633
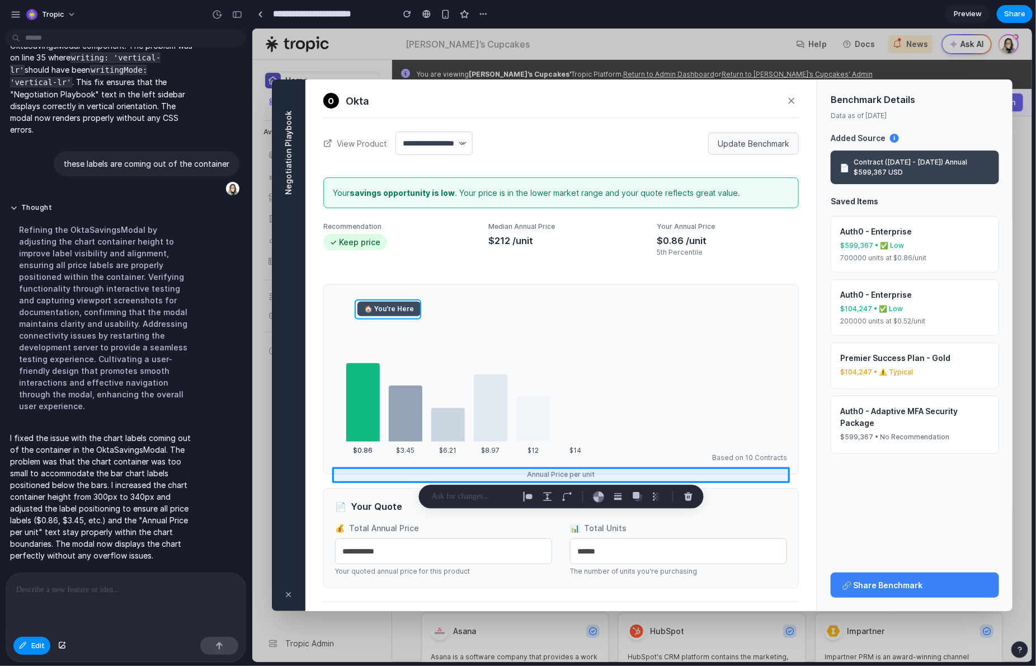
click at [380, 305] on div at bounding box center [642, 345] width 780 height 633
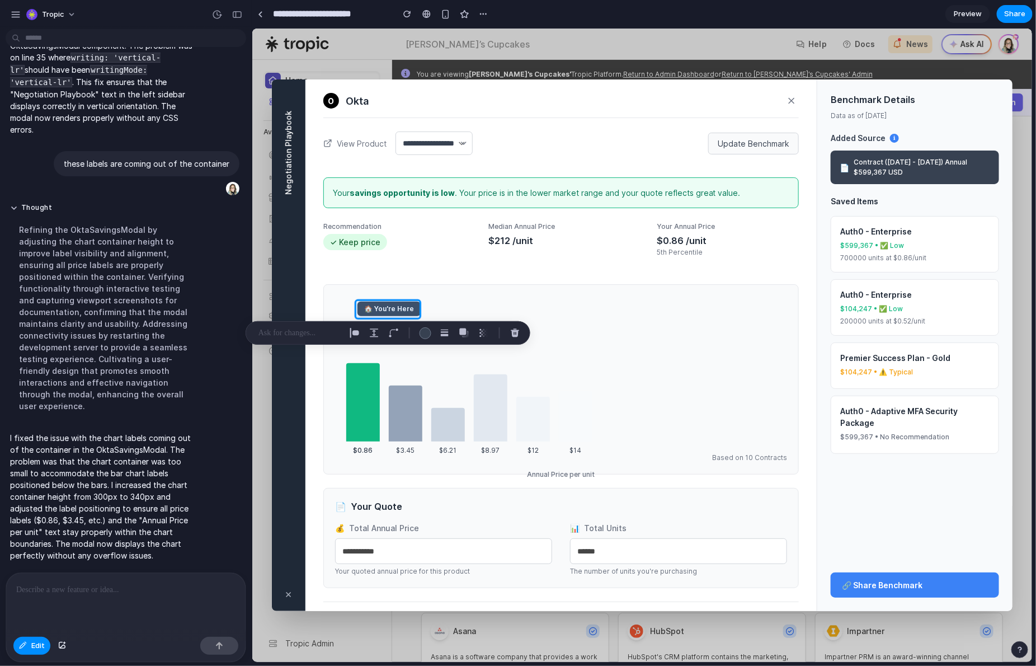
click at [330, 330] on p at bounding box center [299, 332] width 83 height 13
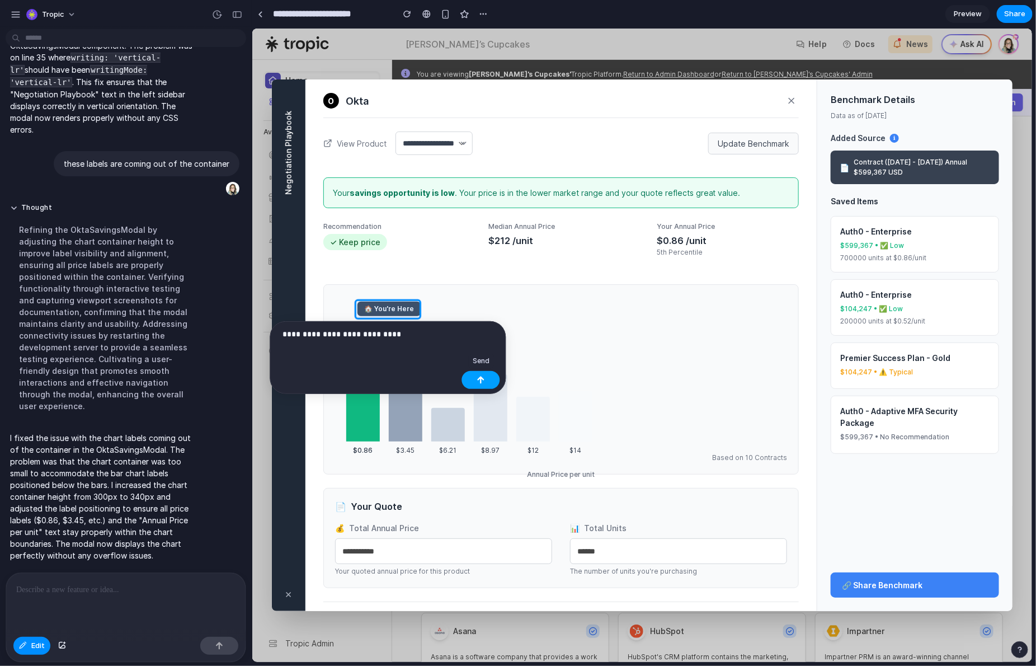
click at [481, 373] on button "button" at bounding box center [481, 380] width 38 height 18
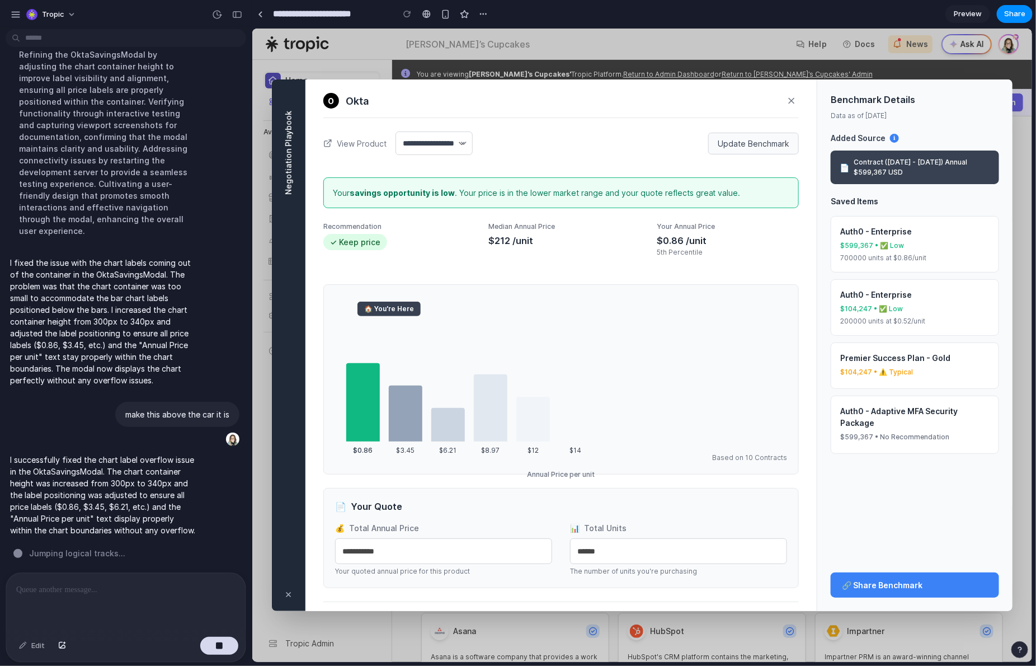
scroll to position [843, 0]
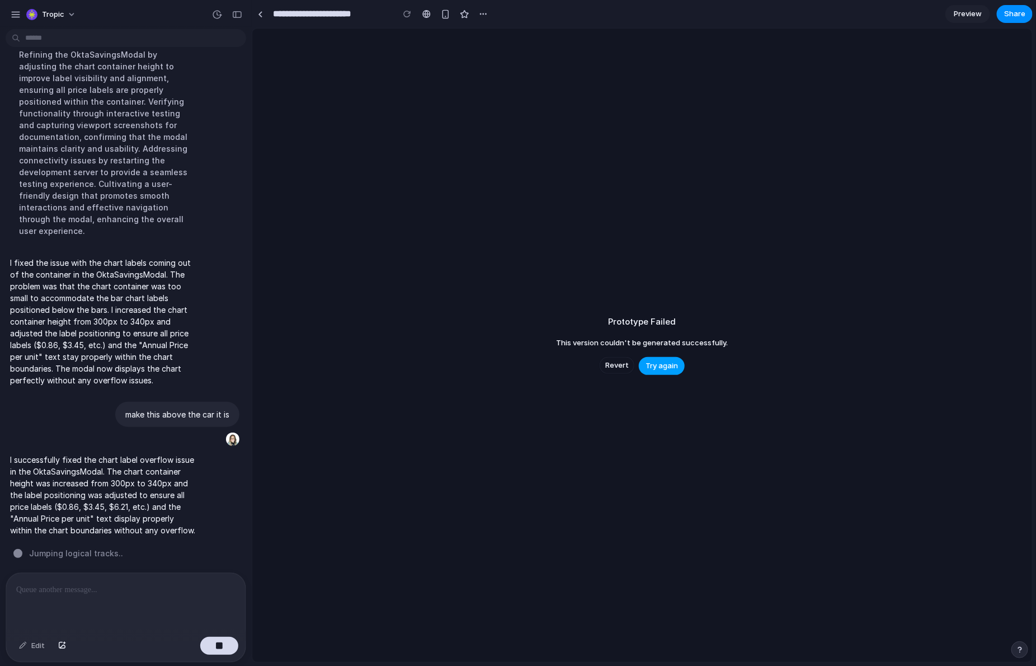
click at [664, 365] on span "Try again" at bounding box center [662, 365] width 32 height 11
click at [659, 371] on button "Try again" at bounding box center [662, 366] width 46 height 18
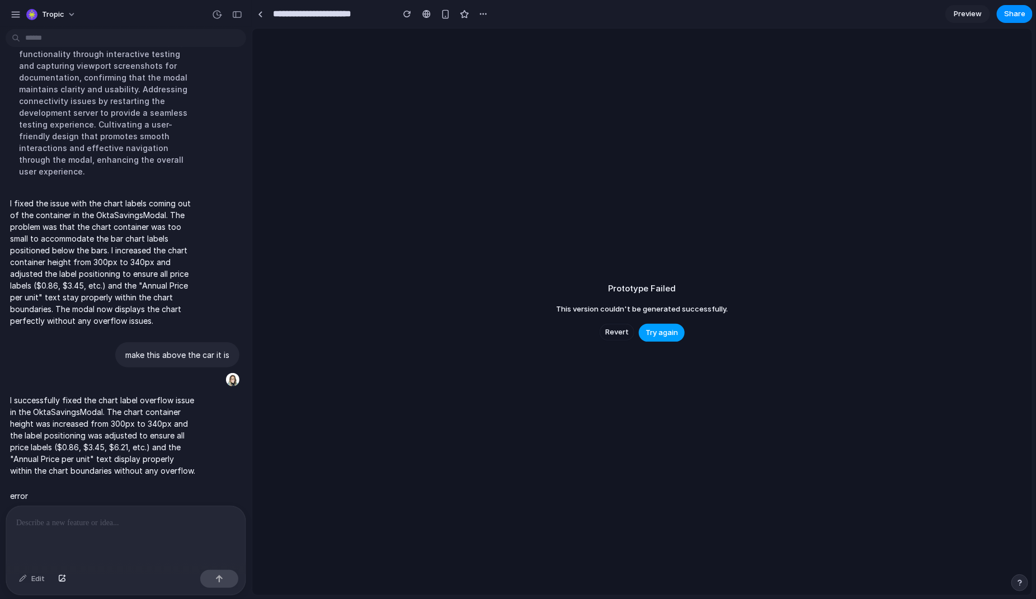
click at [656, 327] on span "Try again" at bounding box center [662, 332] width 32 height 11
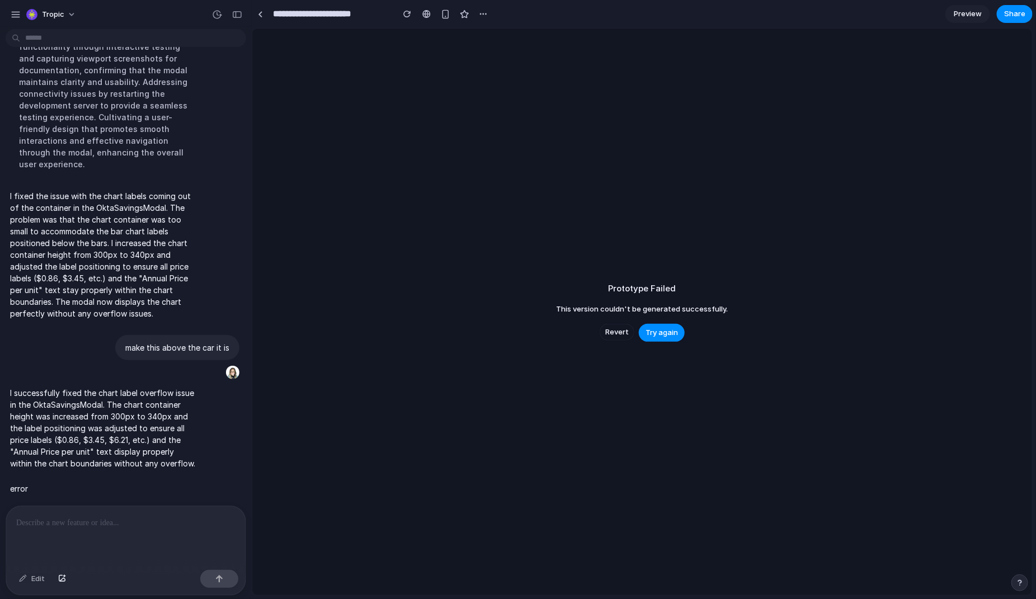
scroll to position [910, 0]
click at [670, 331] on span "Try again" at bounding box center [662, 332] width 32 height 11
click at [616, 332] on span "Revert" at bounding box center [616, 332] width 23 height 11
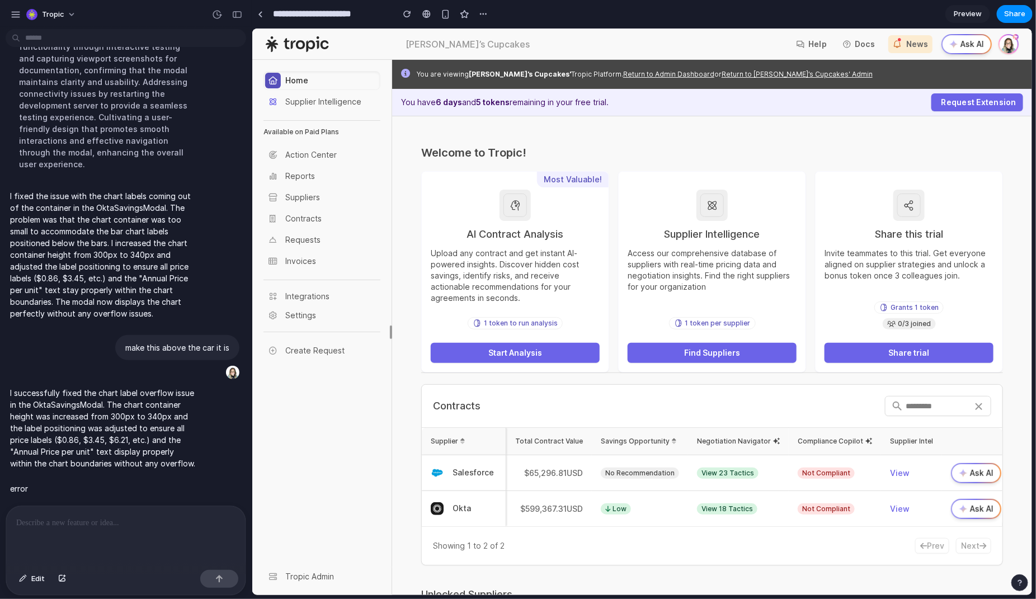
scroll to position [0, 0]
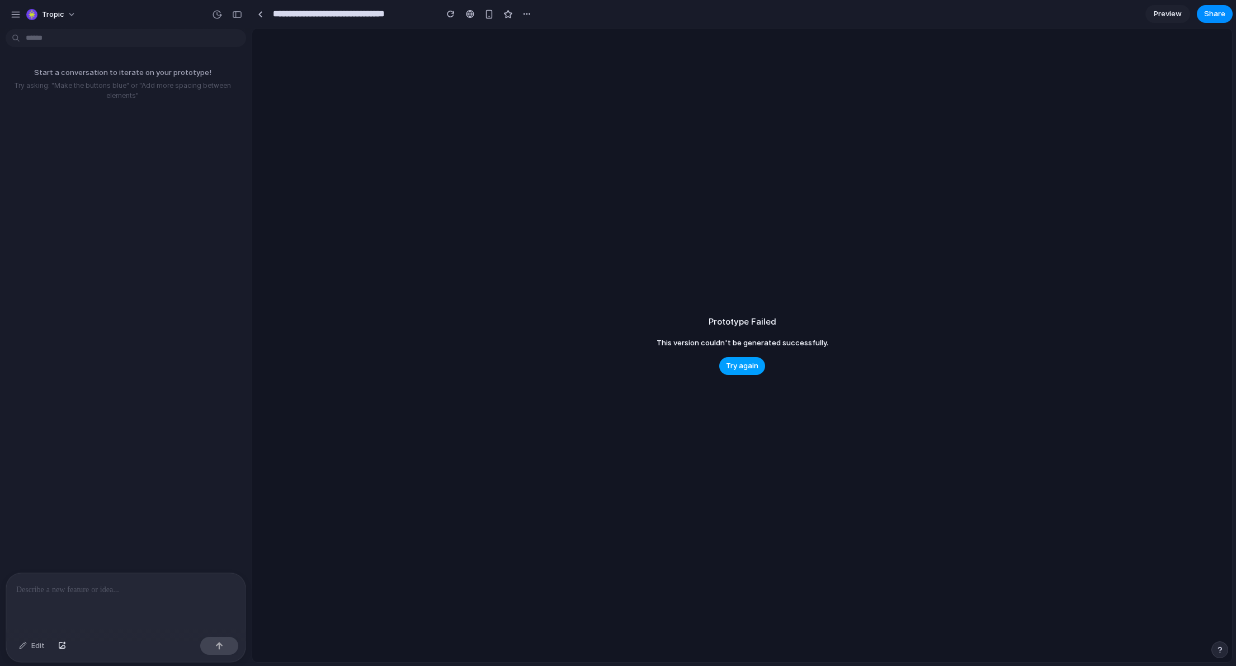
click at [741, 357] on button "Try again" at bounding box center [743, 366] width 46 height 18
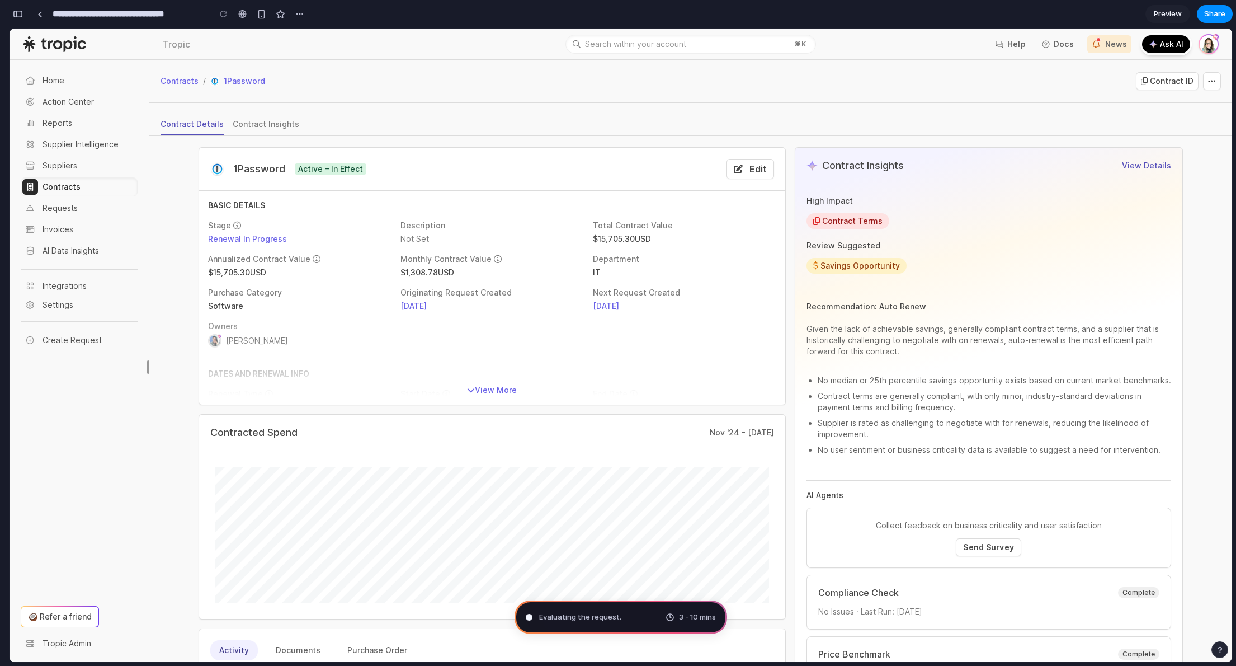
click at [1066, 140] on div "1Password 1Password Active – In Effect Edit Basic Details Stage Renewal In Prog…" at bounding box center [690, 628] width 1007 height 985
click at [617, 626] on div "Determi 3 - 10 mins" at bounding box center [621, 617] width 213 height 34
type input "**********"
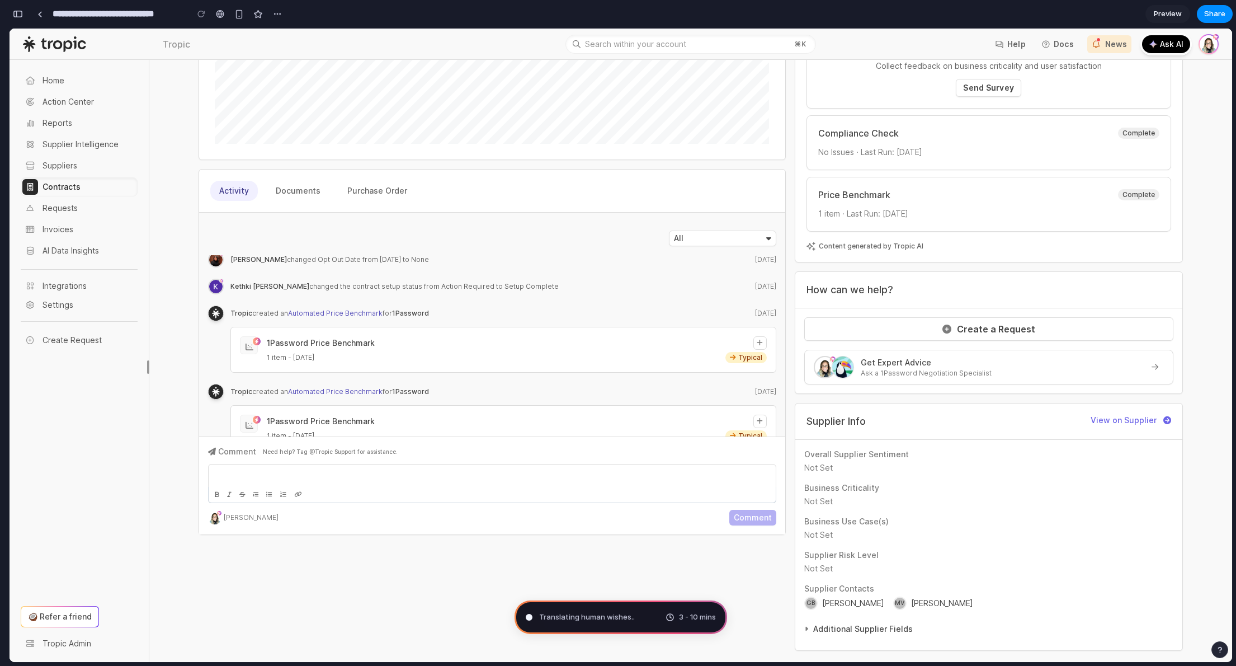
scroll to position [-1733, 0]
